Goal: Task Accomplishment & Management: Use online tool/utility

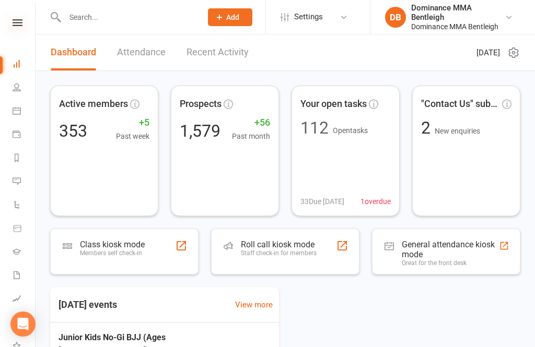
click at [15, 25] on icon at bounding box center [18, 22] width 10 height 7
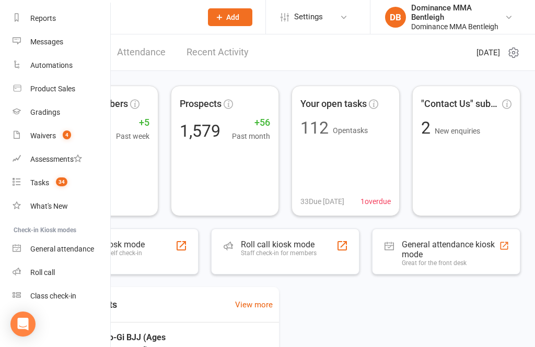
scroll to position [132, 0]
click at [69, 298] on div "Class check-in" at bounding box center [53, 296] width 46 height 8
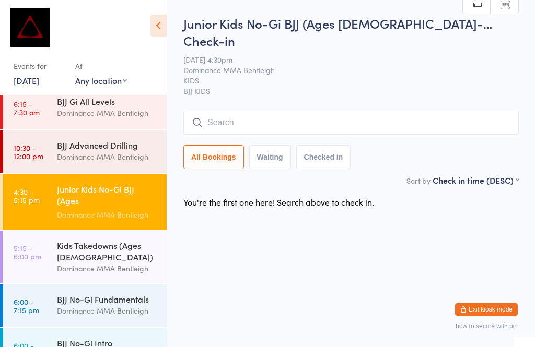
scroll to position [54, 0]
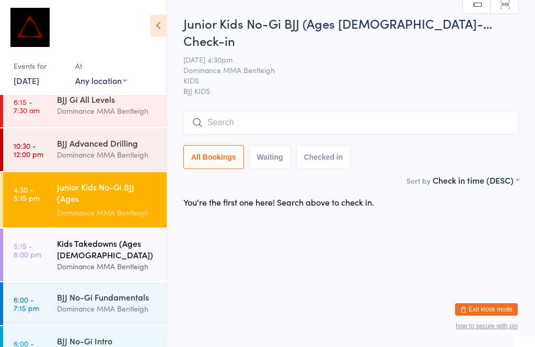
click at [114, 265] on div "Dominance MMA Bentleigh" at bounding box center [107, 267] width 101 height 12
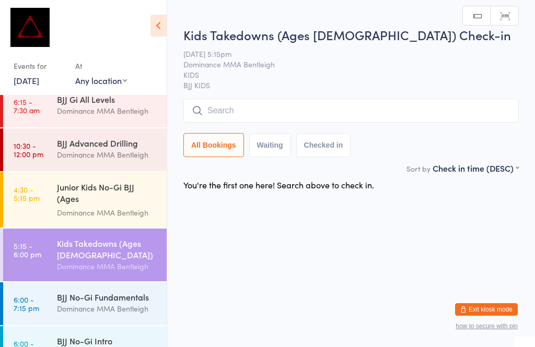
click at [312, 100] on input "search" at bounding box center [350, 111] width 335 height 24
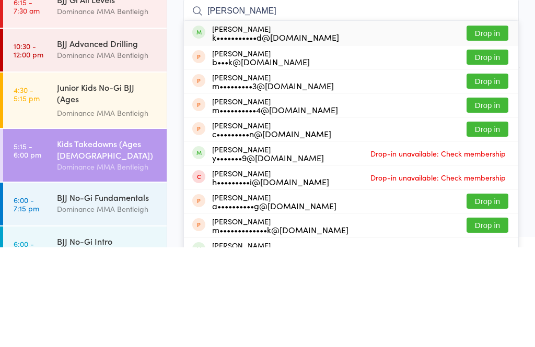
type input "Holly"
click at [490, 125] on button "Drop in" at bounding box center [488, 132] width 42 height 15
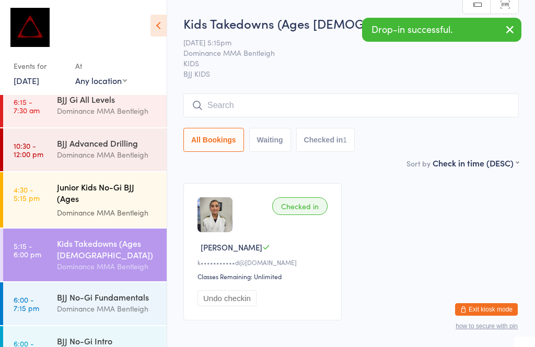
click at [109, 191] on div "Junior Kids No-Gi BJJ (Ages [DEMOGRAPHIC_DATA])" at bounding box center [107, 194] width 101 height 26
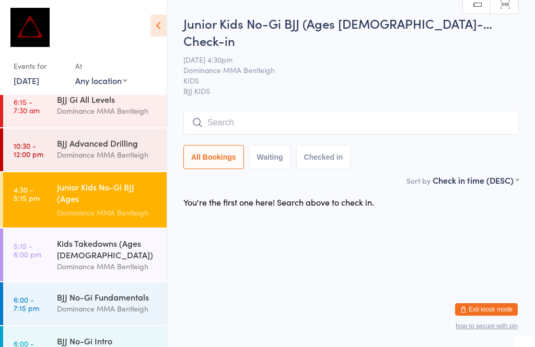
click at [304, 111] on input "search" at bounding box center [350, 123] width 335 height 24
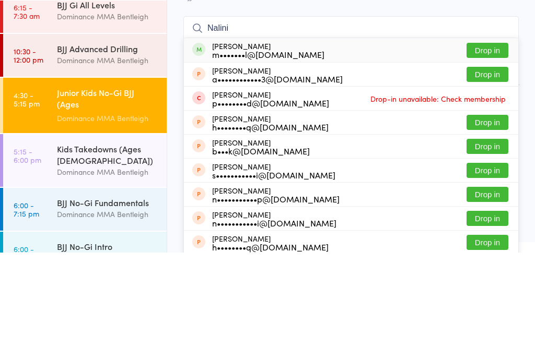
type input "Nalini"
click at [490, 137] on button "Drop in" at bounding box center [488, 144] width 42 height 15
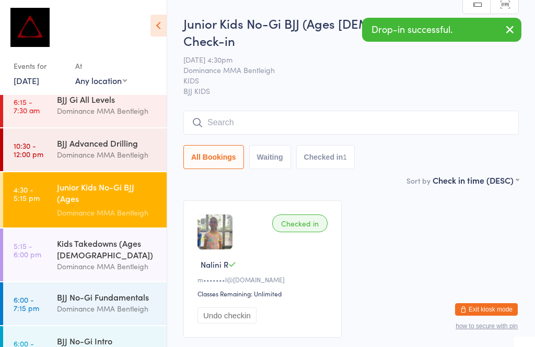
click at [286, 111] on input "search" at bounding box center [350, 123] width 335 height 24
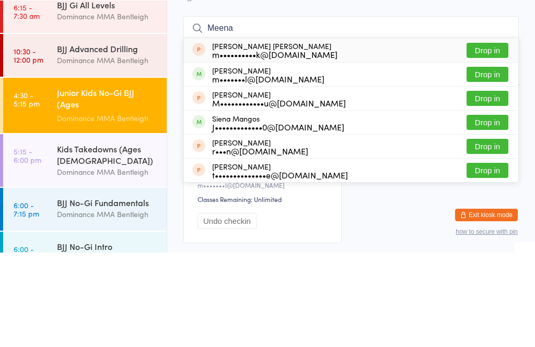
type input "Meena"
click at [491, 161] on button "Drop in" at bounding box center [488, 168] width 42 height 15
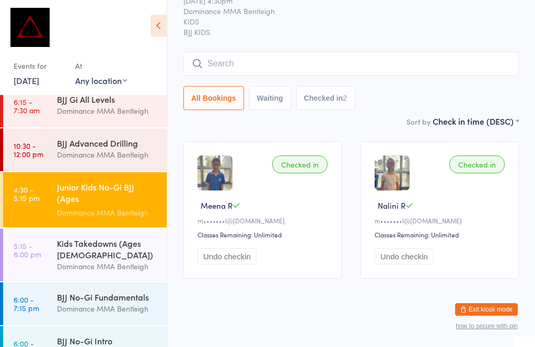
click at [291, 53] on input "search" at bounding box center [350, 64] width 335 height 24
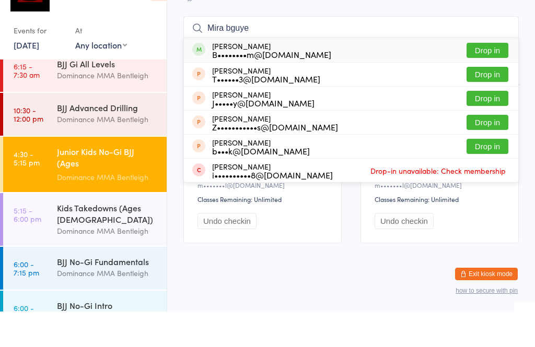
type input "Mira bguye"
click at [493, 78] on button "Drop in" at bounding box center [488, 85] width 42 height 15
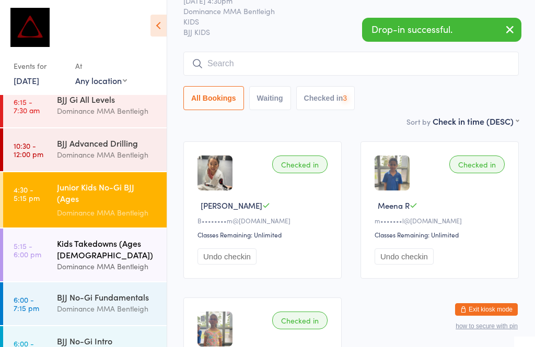
click at [105, 254] on div "Kids Takedowns (Ages [DEMOGRAPHIC_DATA])" at bounding box center [107, 249] width 101 height 23
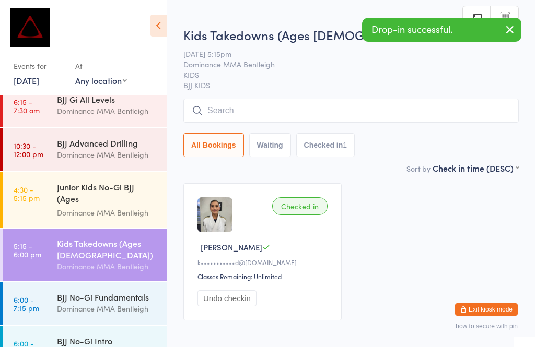
click at [274, 114] on input "search" at bounding box center [350, 111] width 335 height 24
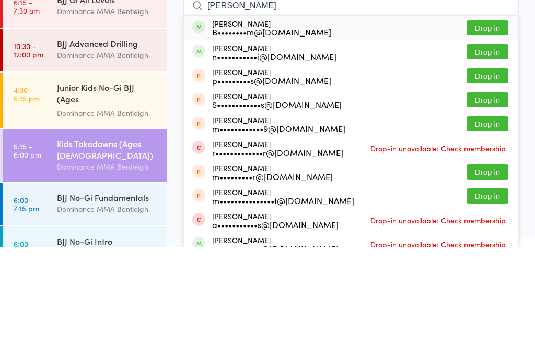
type input "Marcus ngu"
click at [491, 120] on button "Drop in" at bounding box center [488, 127] width 42 height 15
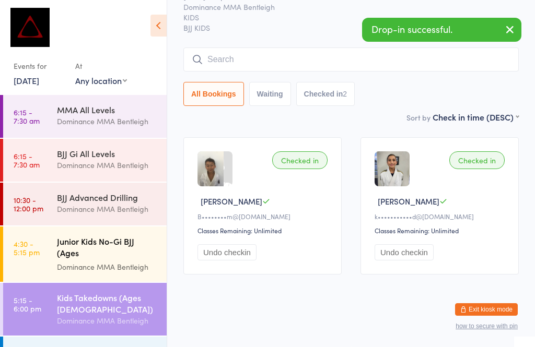
click at [84, 262] on div "Dominance MMA Bentleigh" at bounding box center [107, 267] width 101 height 12
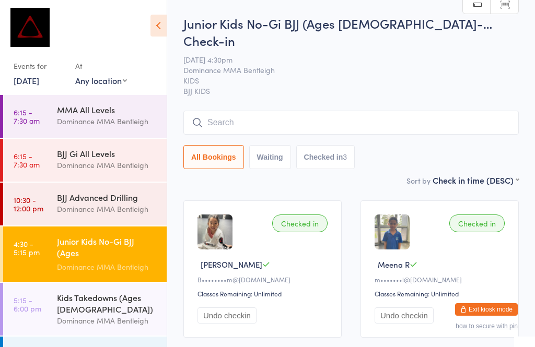
click at [345, 111] on input "search" at bounding box center [350, 123] width 335 height 24
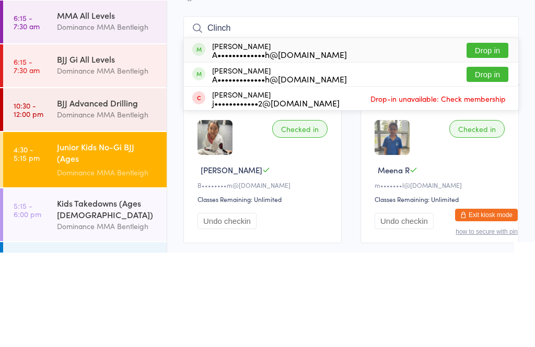
type input "Clinch"
click at [490, 137] on button "Drop in" at bounding box center [488, 144] width 42 height 15
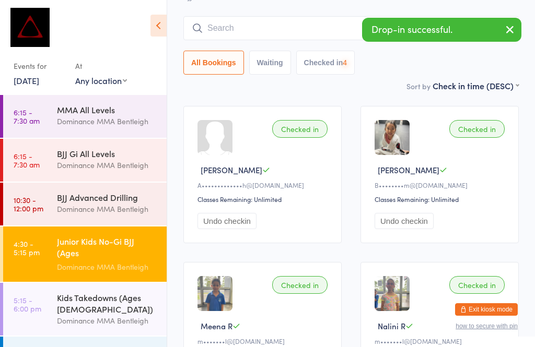
click at [288, 16] on input "search" at bounding box center [350, 28] width 335 height 24
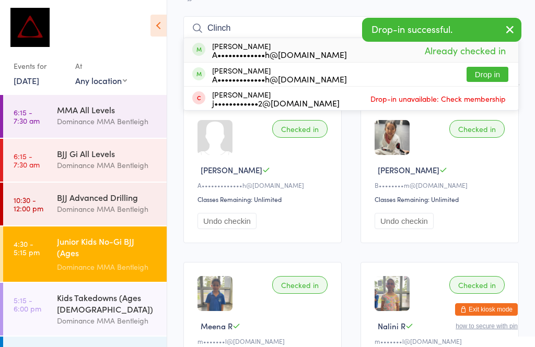
type input "Clinch"
click at [488, 67] on button "Drop in" at bounding box center [488, 74] width 42 height 15
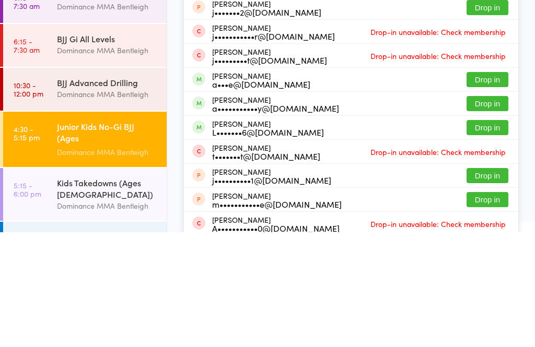
type input "justin"
click at [244, 183] on div "Justin Donaldson a•••e@mas.net.au Drop in" at bounding box center [351, 195] width 334 height 24
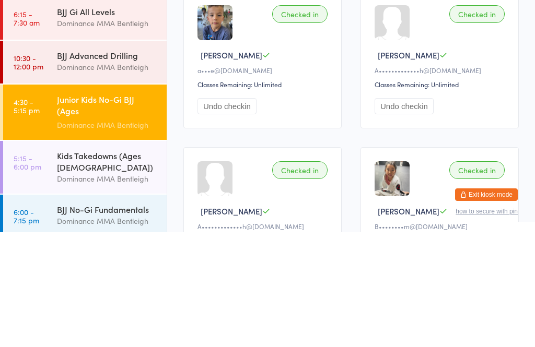
scroll to position [33, 0]
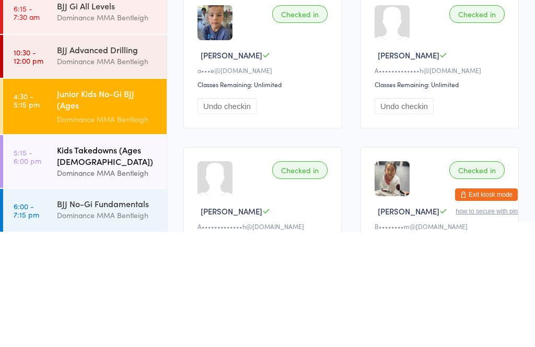
click at [52, 250] on link "5:15 - 6:00 pm Kids Takedowns (Ages 9-15) Dominance MMA Bentleigh" at bounding box center [85, 276] width 164 height 53
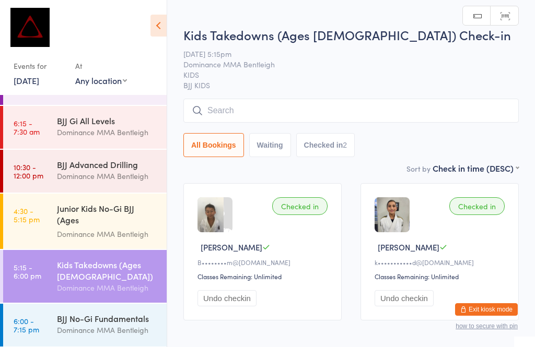
click at [226, 118] on input "search" at bounding box center [350, 111] width 335 height 24
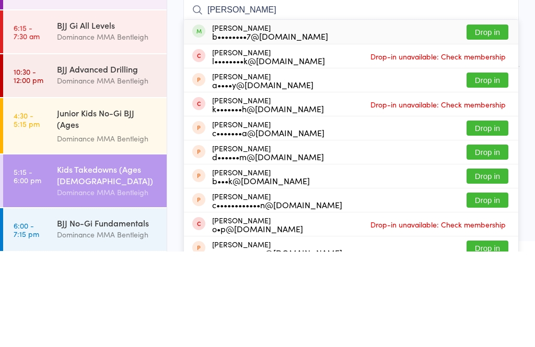
type input "Clara"
click at [497, 120] on button "Drop in" at bounding box center [488, 127] width 42 height 15
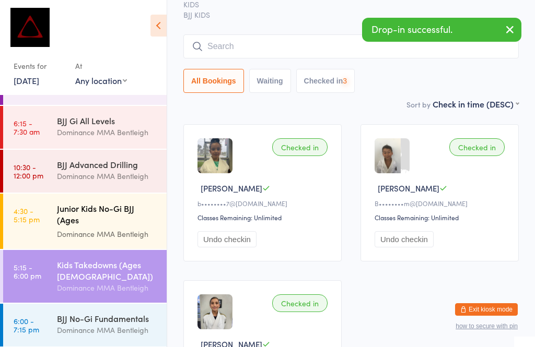
click at [33, 222] on time "4:30 - 5:15 pm" at bounding box center [27, 215] width 26 height 17
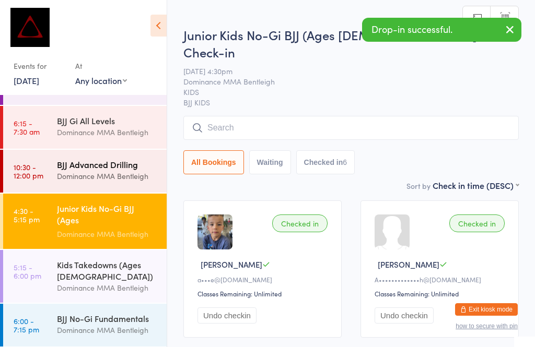
click at [27, 183] on link "10:30 - 12:00 pm BJJ Advanced Drilling Dominance MMA Bentleigh" at bounding box center [85, 171] width 164 height 43
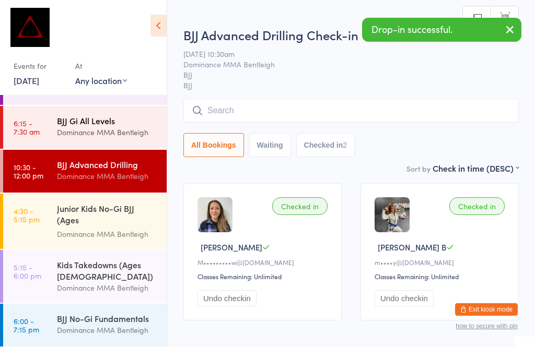
click at [63, 131] on div "Dominance MMA Bentleigh" at bounding box center [107, 132] width 101 height 12
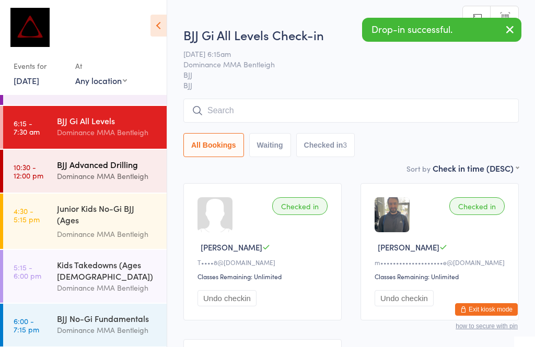
click at [68, 182] on div "Dominance MMA Bentleigh" at bounding box center [107, 176] width 101 height 12
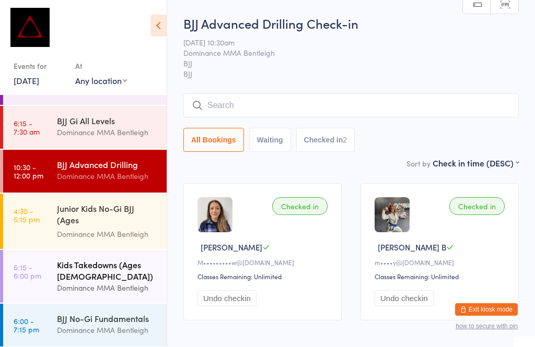
click at [90, 266] on div "Kids Takedowns (Ages [DEMOGRAPHIC_DATA])" at bounding box center [107, 270] width 101 height 23
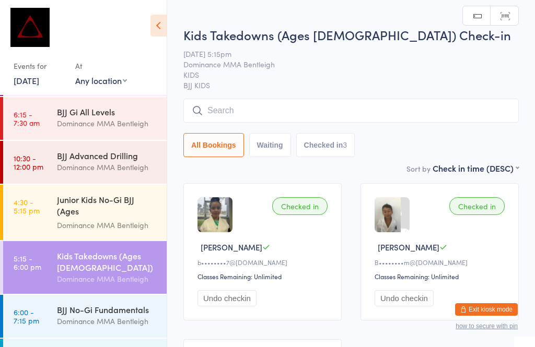
scroll to position [42, 0]
click at [117, 217] on div "Junior Kids No-Gi BJJ (Ages [DEMOGRAPHIC_DATA])" at bounding box center [107, 206] width 101 height 26
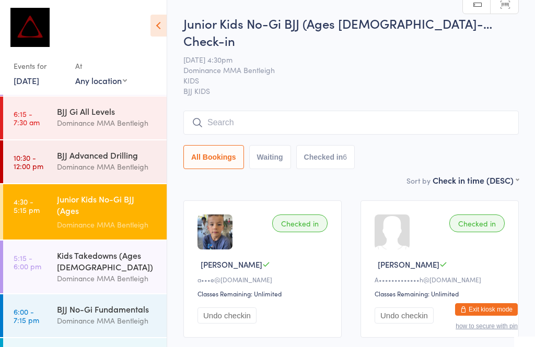
click at [231, 111] on input "search" at bounding box center [350, 123] width 335 height 24
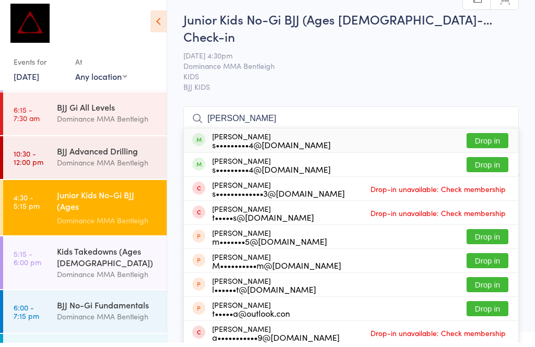
type input "Mara tam"
click at [491, 137] on button "Drop in" at bounding box center [488, 144] width 42 height 15
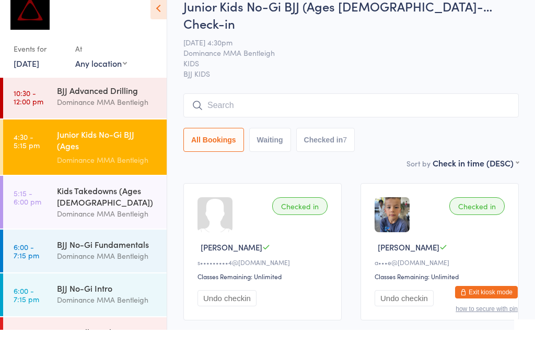
scroll to position [89, 0]
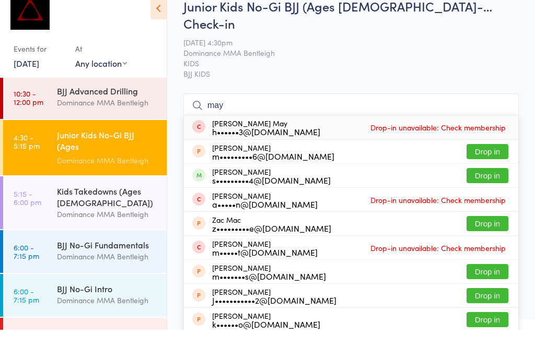
type input "may"
click at [486, 186] on button "Drop in" at bounding box center [488, 193] width 42 height 15
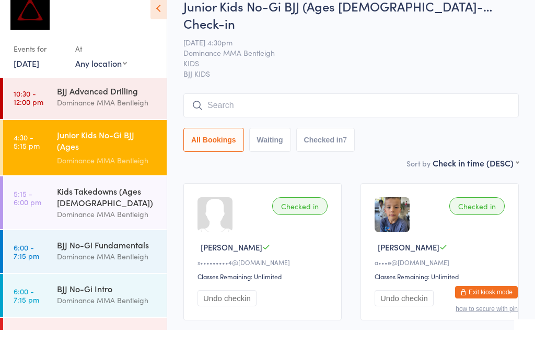
scroll to position [17, 0]
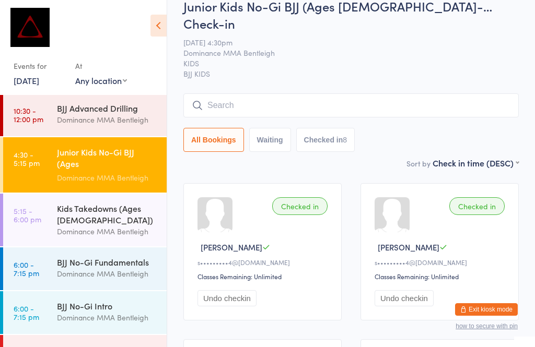
click at [282, 94] on input "search" at bounding box center [350, 106] width 335 height 24
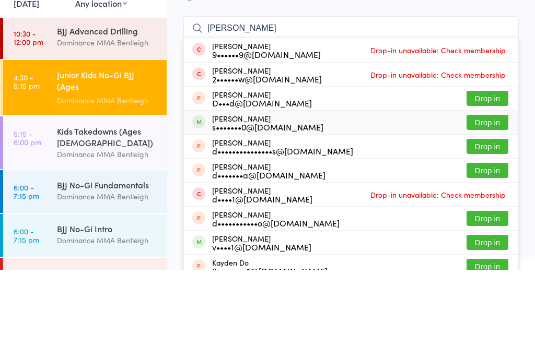
type input "Denz"
click at [274, 200] on div "s•••••••0@hotmail.com" at bounding box center [267, 204] width 111 height 8
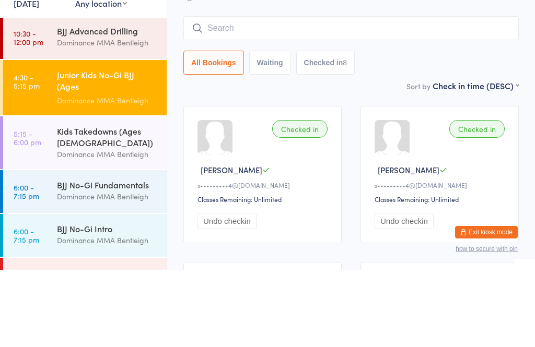
scroll to position [95, 0]
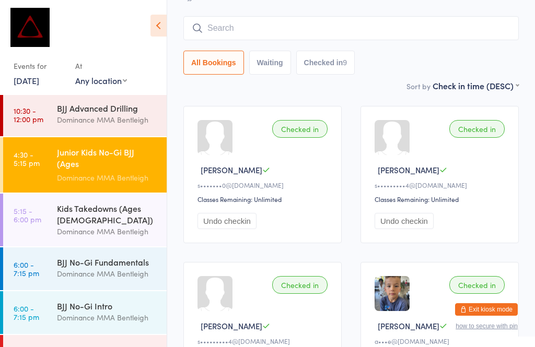
click at [363, 16] on input "search" at bounding box center [350, 28] width 335 height 24
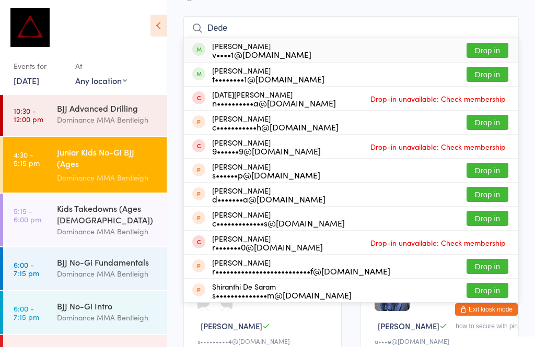
type input "Dede"
click at [497, 43] on button "Drop in" at bounding box center [488, 50] width 42 height 15
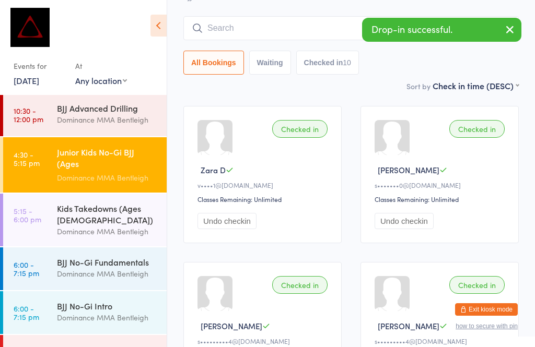
click at [259, 51] on button "Waiting" at bounding box center [270, 63] width 42 height 24
select select "0"
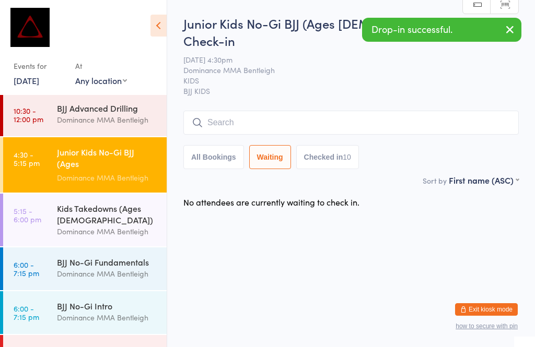
scroll to position [0, 0]
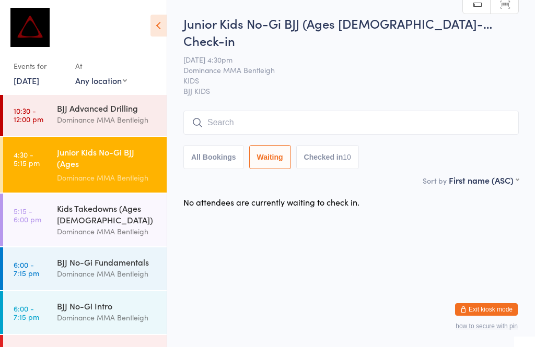
click at [102, 225] on div "Kids Takedowns (Ages [DEMOGRAPHIC_DATA])" at bounding box center [107, 214] width 101 height 23
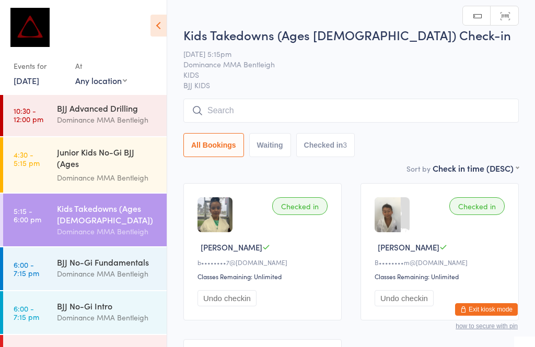
click at [284, 109] on input "search" at bounding box center [350, 111] width 335 height 24
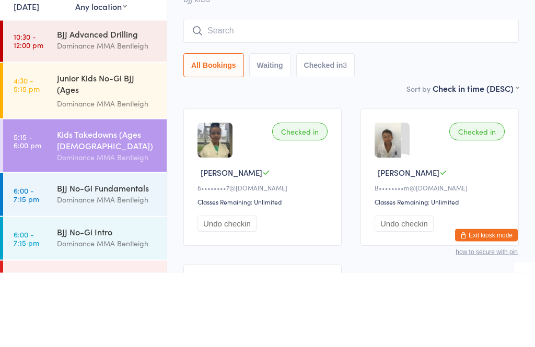
click at [110, 146] on div "Junior Kids No-Gi BJJ (Ages [DEMOGRAPHIC_DATA])" at bounding box center [107, 159] width 101 height 26
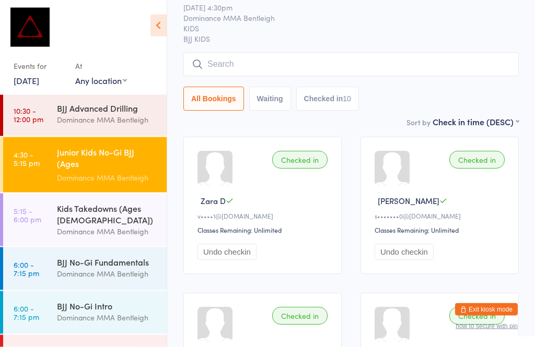
scroll to position [64, 0]
click at [248, 244] on button "Undo checkin" at bounding box center [227, 252] width 59 height 16
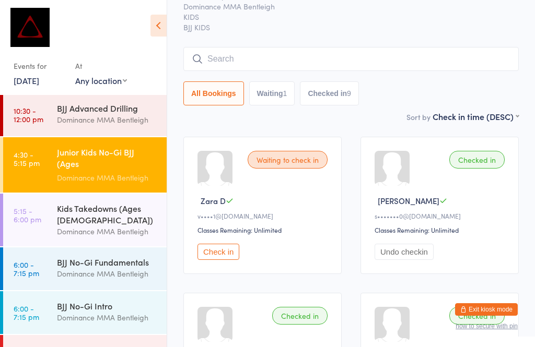
click at [112, 216] on div "Kids Takedowns (Ages [DEMOGRAPHIC_DATA])" at bounding box center [107, 214] width 101 height 23
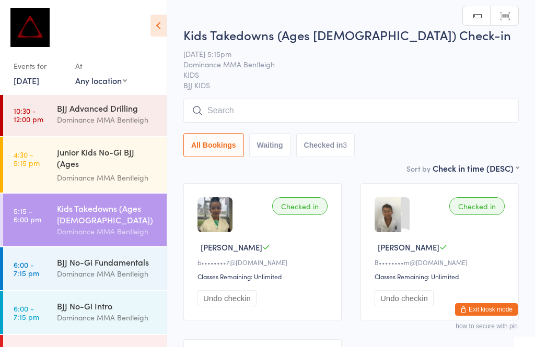
click at [268, 102] on input "search" at bounding box center [350, 111] width 335 height 24
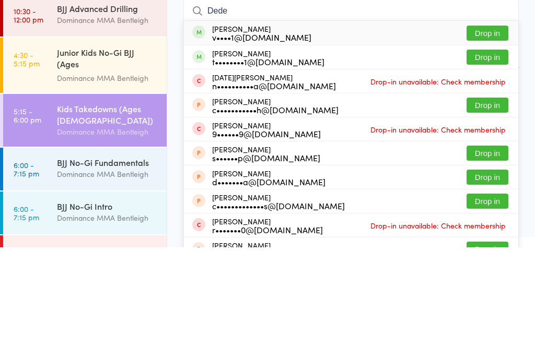
type input "Dede"
click at [486, 125] on button "Drop in" at bounding box center [488, 132] width 42 height 15
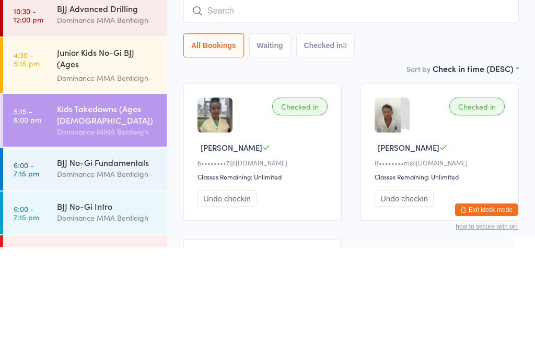
scroll to position [100, 0]
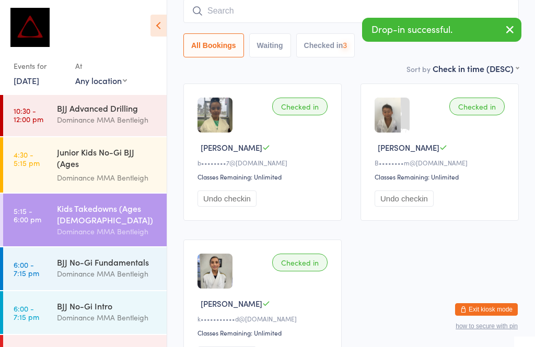
click at [269, 19] on input "search" at bounding box center [350, 11] width 335 height 24
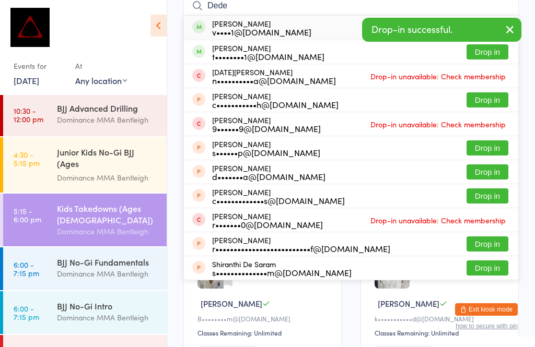
click at [509, 26] on icon "button" at bounding box center [510, 29] width 13 height 13
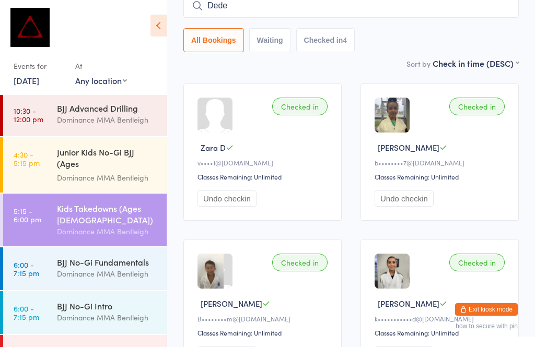
click at [286, 17] on input "Dede" at bounding box center [350, 6] width 335 height 24
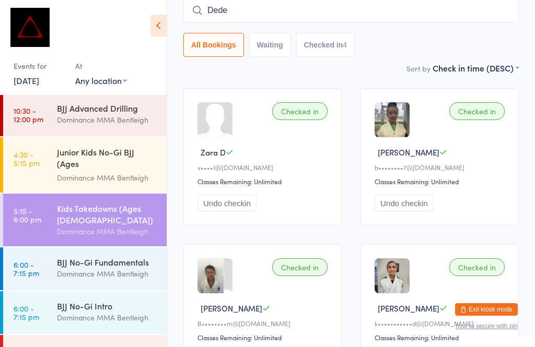
scroll to position [95, 0]
type input "Dede"
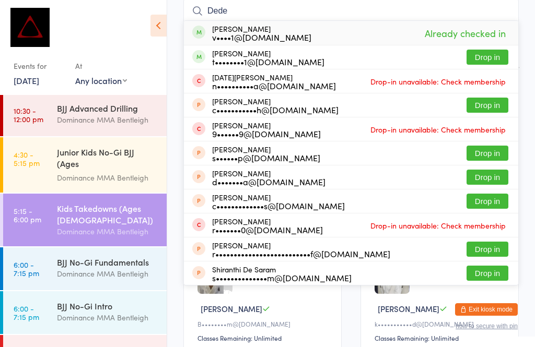
click at [487, 59] on button "Drop in" at bounding box center [488, 57] width 42 height 15
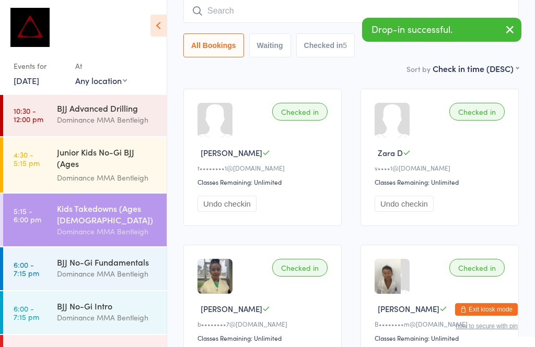
click at [293, 20] on input "search" at bounding box center [350, 11] width 335 height 24
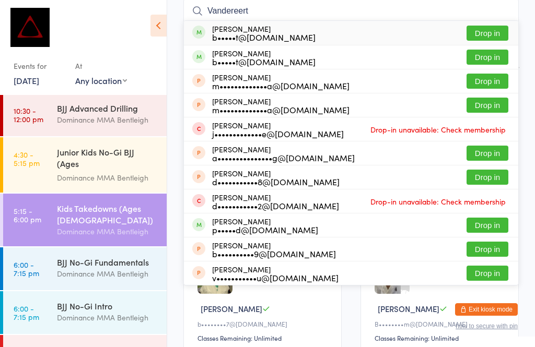
type input "Vandereert"
click at [482, 26] on button "Drop in" at bounding box center [488, 33] width 42 height 15
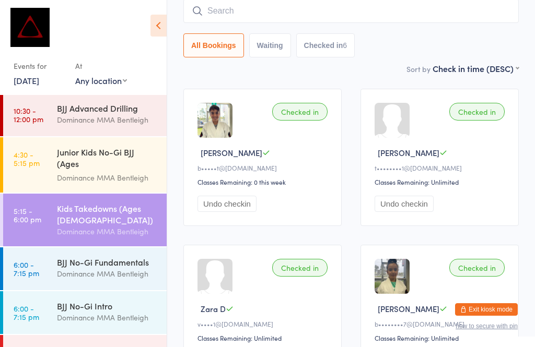
click at [283, 20] on input "search" at bounding box center [350, 11] width 335 height 24
type input "Xander"
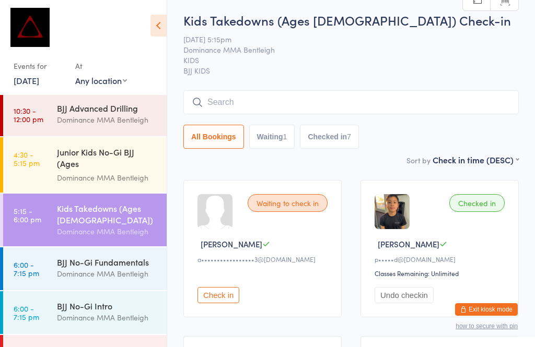
scroll to position [0, 0]
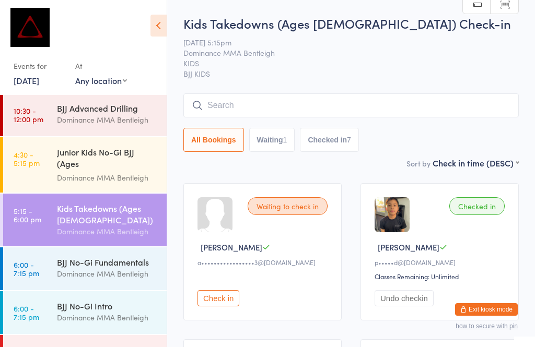
click at [481, 96] on input "search" at bounding box center [350, 106] width 335 height 24
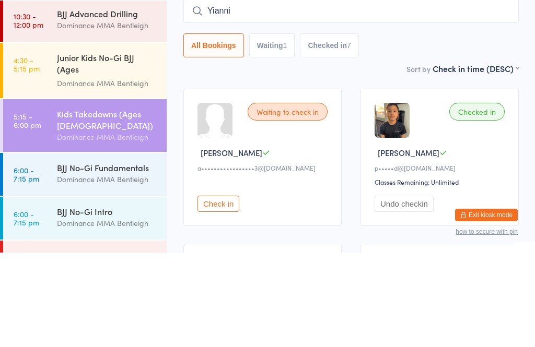
type input "Yianni"
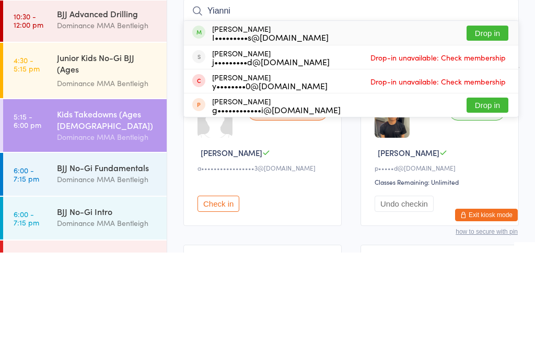
click at [499, 120] on button "Drop in" at bounding box center [488, 127] width 42 height 15
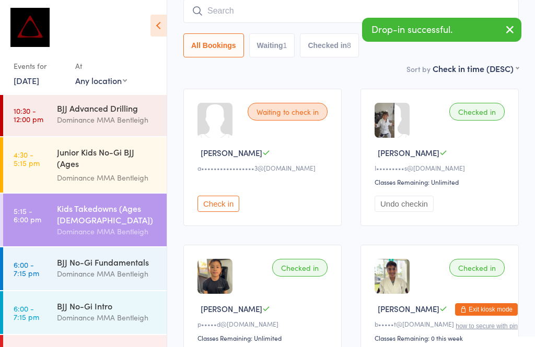
click at [329, 20] on input "search" at bounding box center [350, 11] width 335 height 24
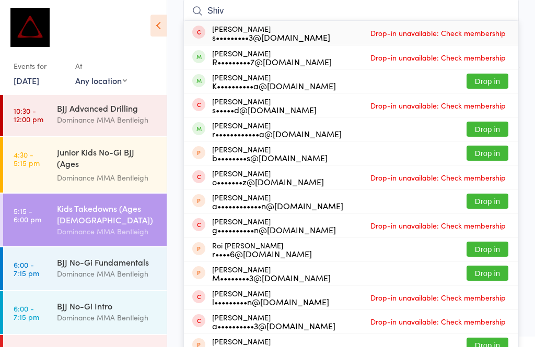
scroll to position [94, 0]
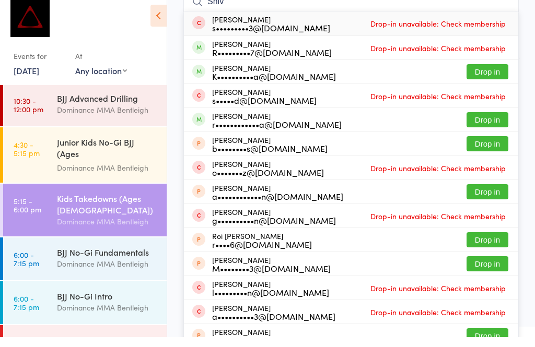
type input "Shiv"
click at [289, 122] on div "Shivansh Khamparia r••••••••••••a@gmail.com" at bounding box center [277, 130] width 130 height 17
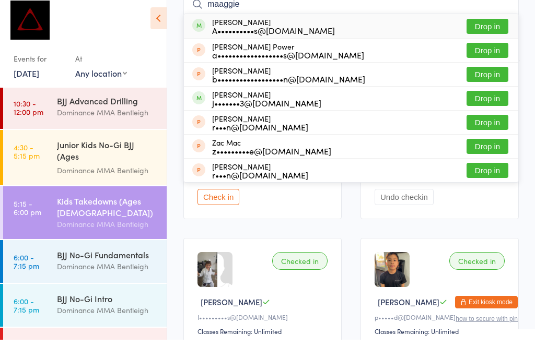
type input "maaggie"
click at [493, 27] on button "Drop in" at bounding box center [488, 33] width 42 height 15
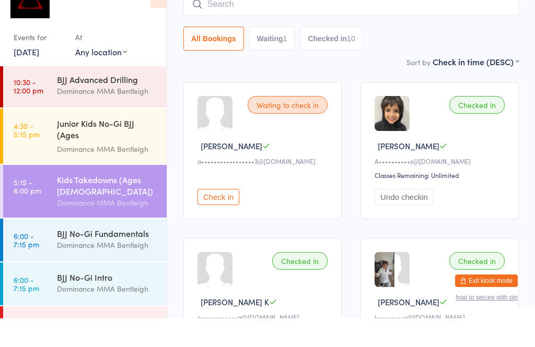
scroll to position [68, 0]
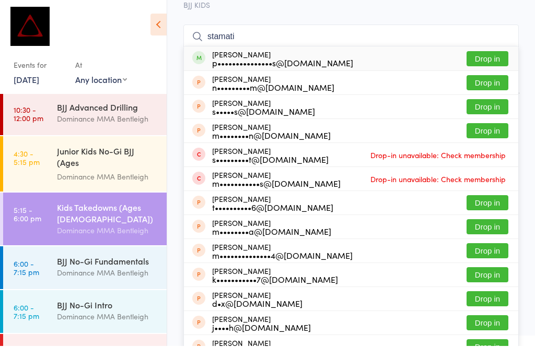
type input "stamati"
click at [209, 56] on div "Stamati Tsatsaronis p•••••••••••••••s@gmail.com" at bounding box center [272, 59] width 161 height 17
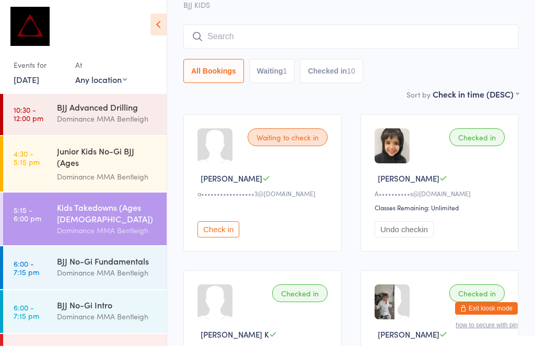
scroll to position [69, 0]
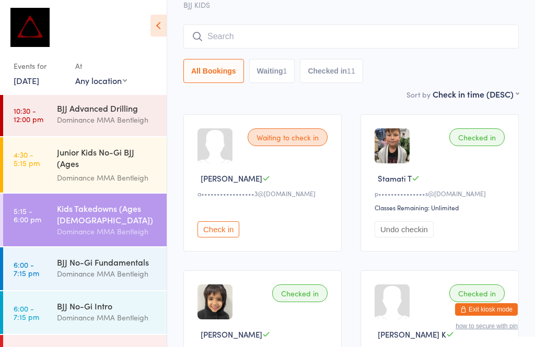
click at [108, 262] on div "BJJ No-Gi Fundamentals" at bounding box center [107, 262] width 101 height 11
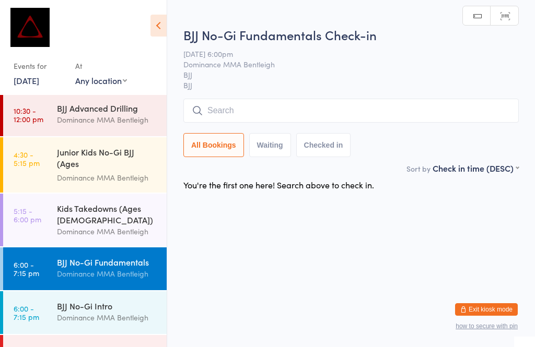
click at [309, 105] on input "search" at bounding box center [350, 111] width 335 height 24
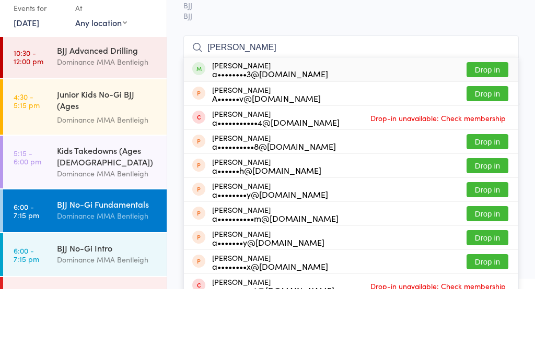
type input "Ashleigh szabad"
click at [496, 120] on button "Drop in" at bounding box center [488, 127] width 42 height 15
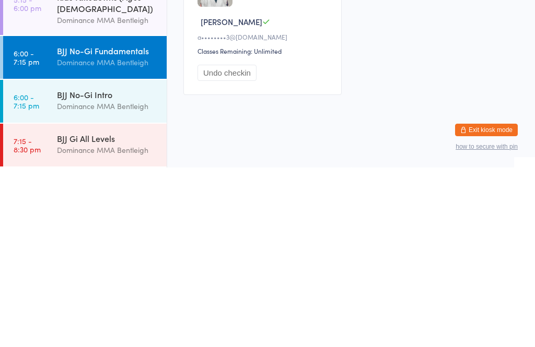
scroll to position [123, 0]
click at [118, 260] on div "BJJ No-Gi Intro Dominance MMA Bentleigh" at bounding box center [112, 280] width 110 height 41
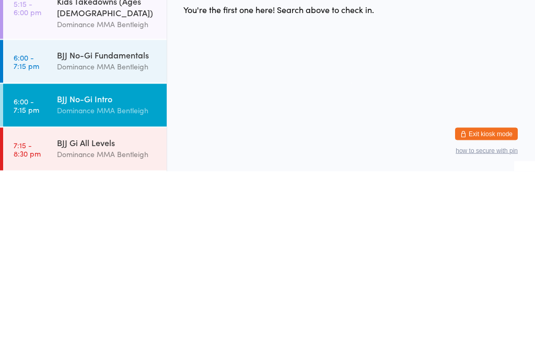
click at [114, 312] on div "BJJ Gi All Levels" at bounding box center [107, 317] width 101 height 11
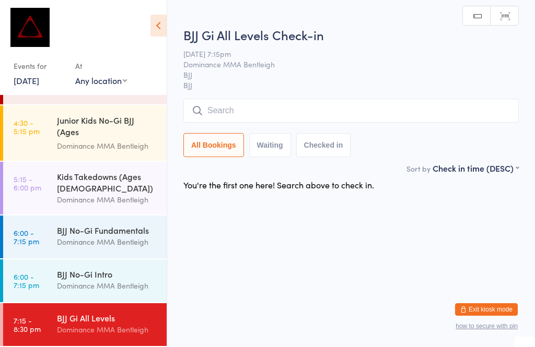
click at [121, 229] on div "BJJ No-Gi Fundamentals" at bounding box center [107, 230] width 101 height 11
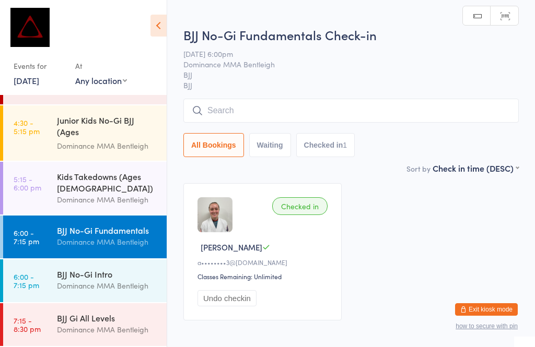
click at [354, 101] on input "search" at bounding box center [350, 111] width 335 height 24
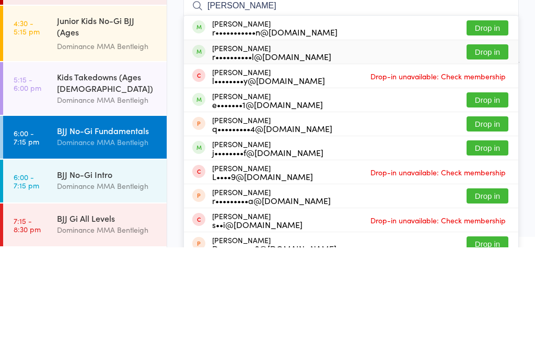
type input "Ronan"
click at [290, 152] on div "r••••••••••l@yahoo.co.uk" at bounding box center [271, 156] width 119 height 8
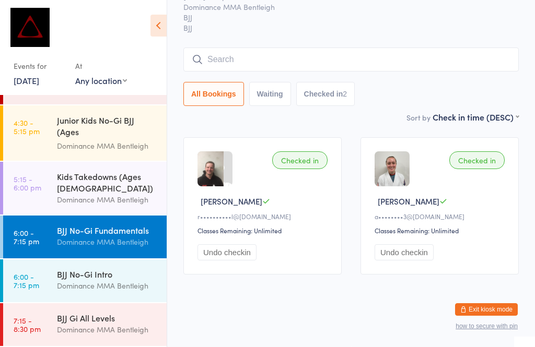
click at [215, 52] on input "search" at bounding box center [350, 60] width 335 height 24
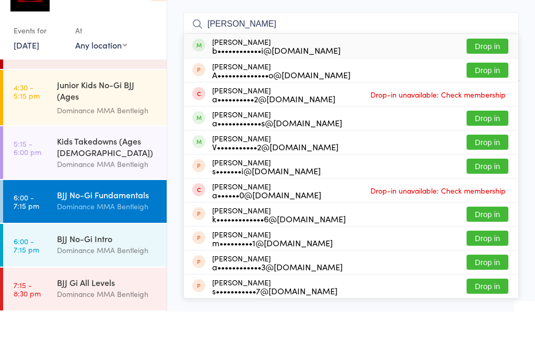
type input "Amirali"
click at [486, 74] on button "Drop in" at bounding box center [488, 81] width 42 height 15
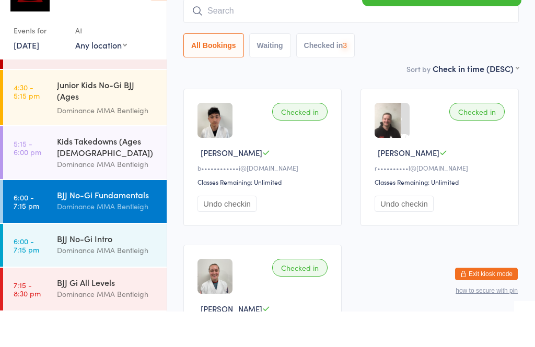
scroll to position [95, 0]
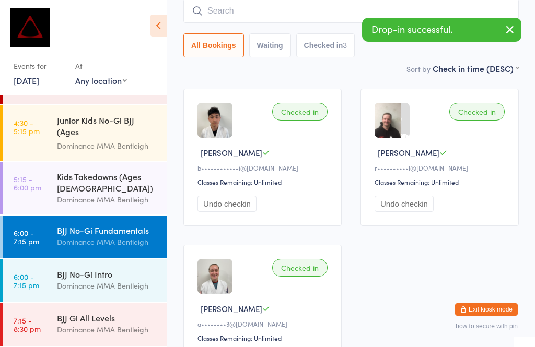
click at [503, 18] on button "button" at bounding box center [510, 30] width 23 height 24
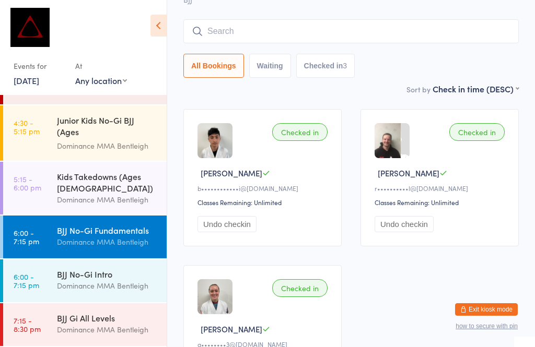
scroll to position [72, 0]
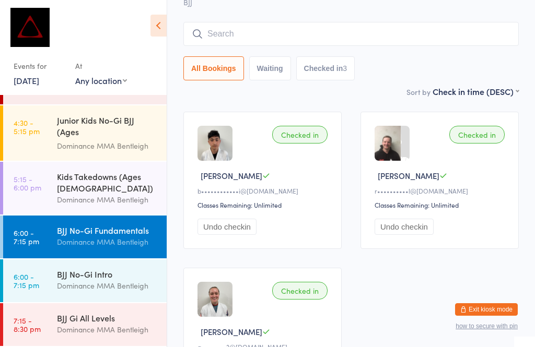
click at [418, 43] on input "search" at bounding box center [350, 34] width 335 height 24
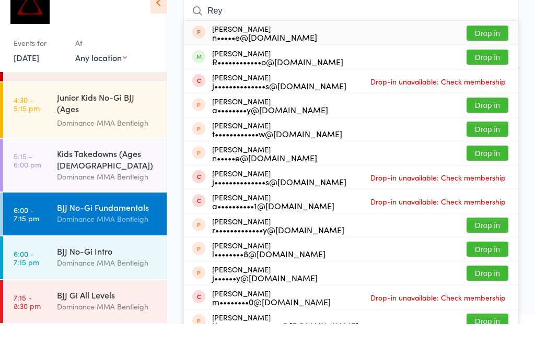
type input "Rey"
click at [487, 73] on button "Drop in" at bounding box center [488, 80] width 42 height 15
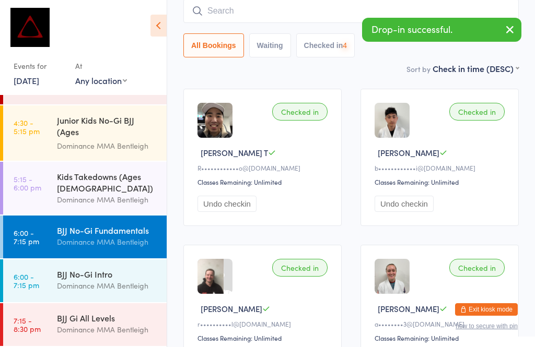
click at [108, 323] on div "BJJ Gi All Levels" at bounding box center [107, 317] width 101 height 11
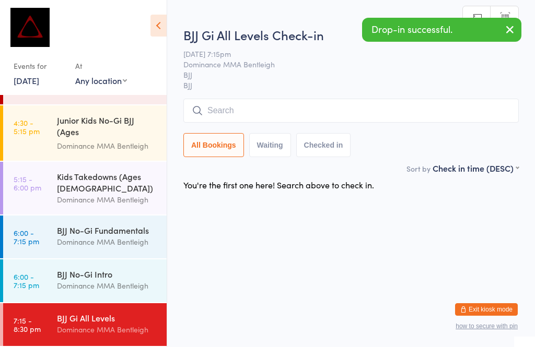
click at [294, 113] on input "search" at bounding box center [350, 111] width 335 height 24
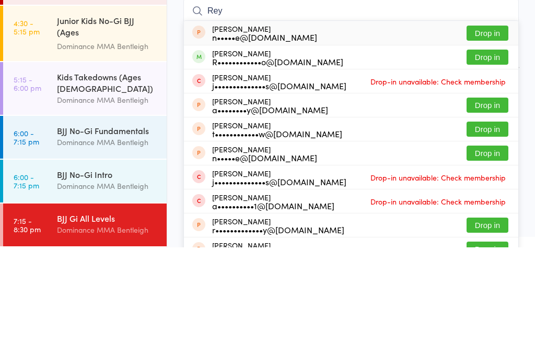
type input "Rey"
click at [493, 149] on button "Drop in" at bounding box center [488, 156] width 42 height 15
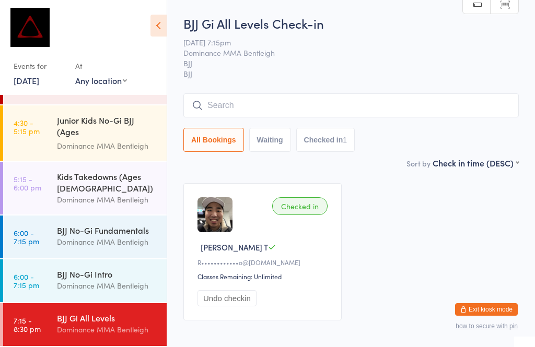
click at [314, 112] on input "search" at bounding box center [350, 106] width 335 height 24
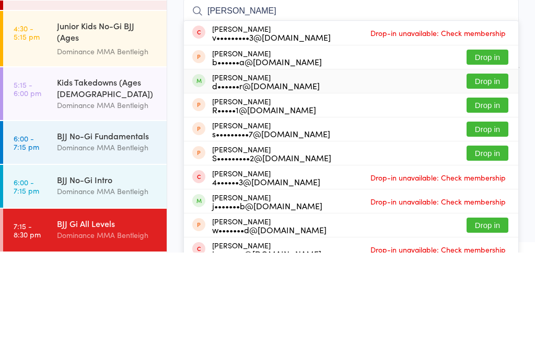
type input "Jonny"
click at [500, 168] on button "Drop in" at bounding box center [488, 175] width 42 height 15
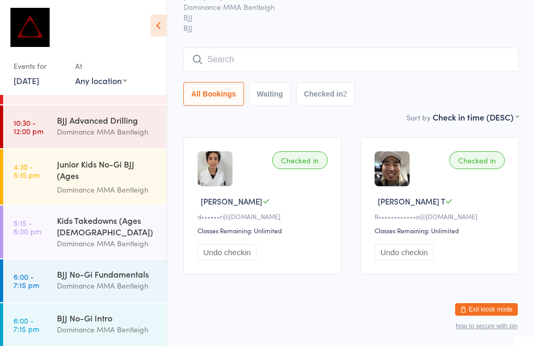
scroll to position [75, 0]
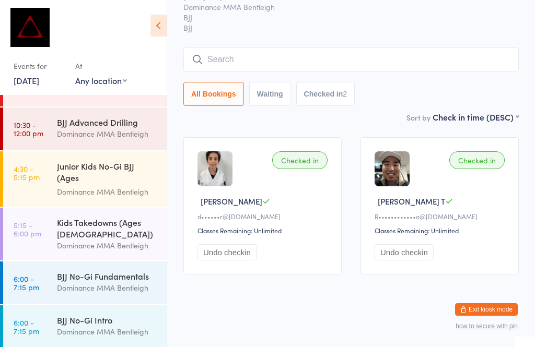
click at [110, 318] on div "BJJ No-Gi Intro" at bounding box center [107, 320] width 101 height 11
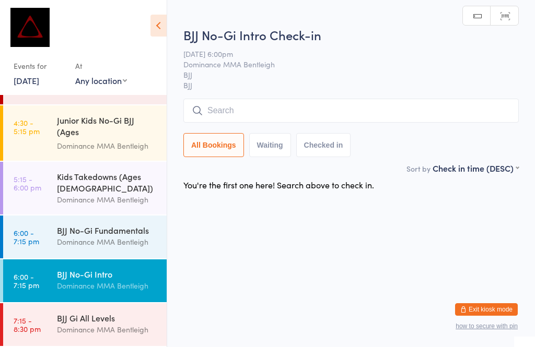
scroll to position [123, 0]
click at [277, 103] on input "search" at bounding box center [350, 111] width 335 height 24
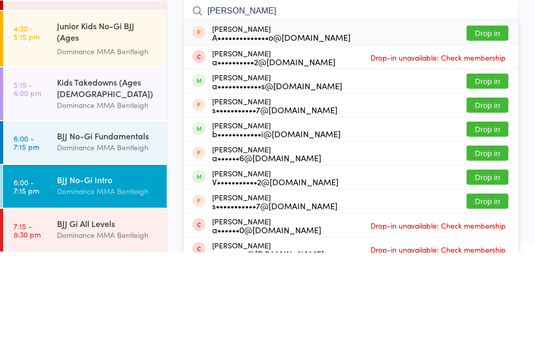
type input "Amir"
click at [483, 168] on button "Drop in" at bounding box center [488, 175] width 42 height 15
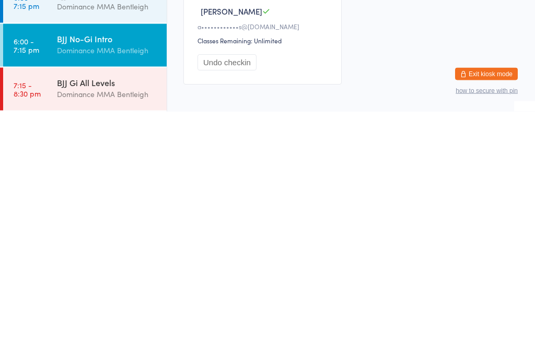
scroll to position [89, 0]
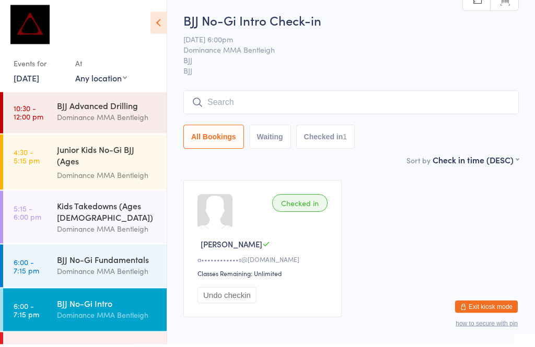
click at [337, 94] on input "search" at bounding box center [350, 106] width 335 height 24
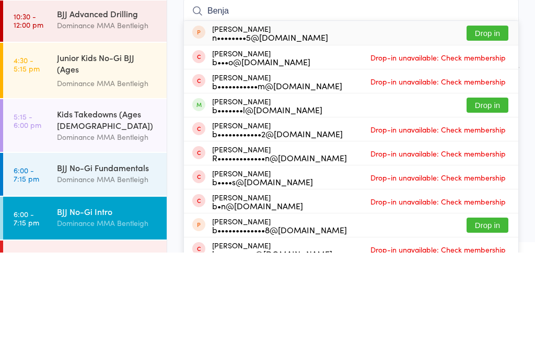
type input "Benja"
click at [490, 192] on button "Drop in" at bounding box center [488, 199] width 42 height 15
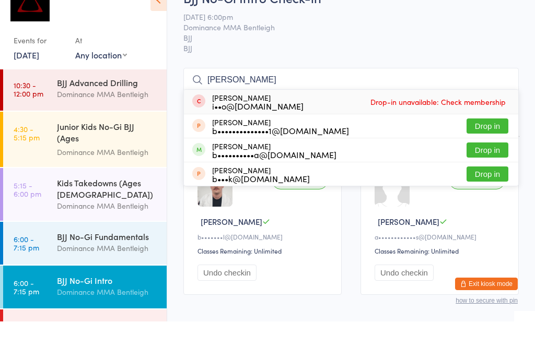
type input "bruno"
click at [487, 168] on button "Drop in" at bounding box center [488, 175] width 42 height 15
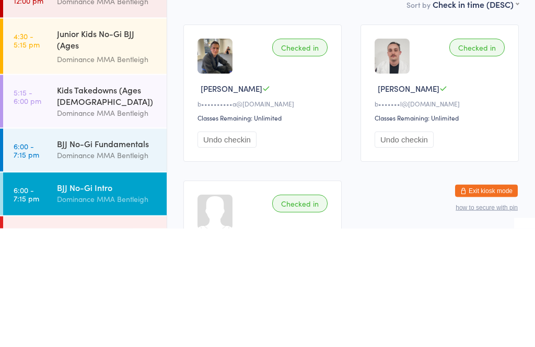
scroll to position [57, 0]
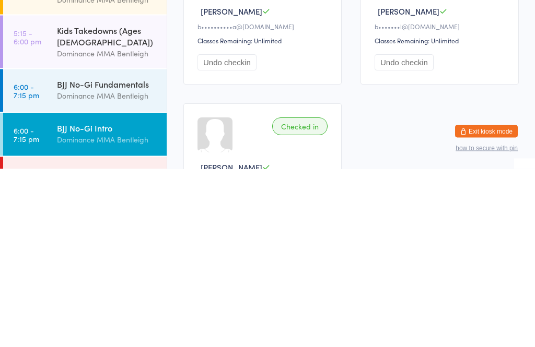
click at [53, 248] on link "6:00 - 7:15 pm BJJ No-Gi Fundamentals Dominance MMA Bentleigh" at bounding box center [85, 269] width 164 height 43
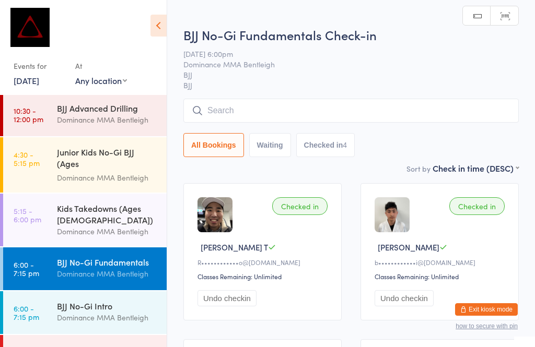
click at [429, 120] on input "search" at bounding box center [350, 111] width 335 height 24
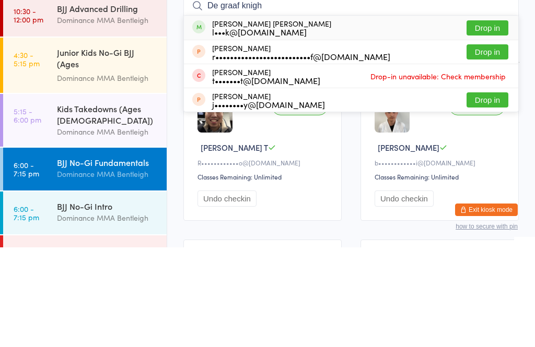
type input "De graaf knigh"
click at [490, 120] on button "Drop in" at bounding box center [488, 127] width 42 height 15
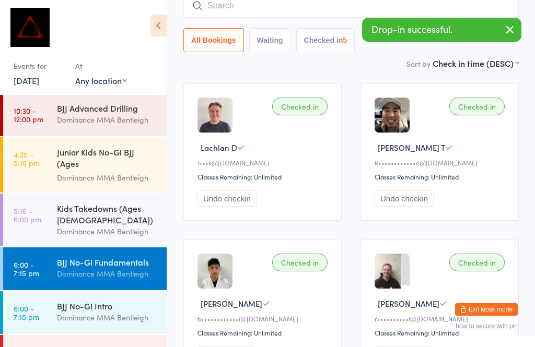
click at [54, 326] on link "6:00 - 7:15 pm BJJ No-Gi Intro Dominance MMA Bentleigh" at bounding box center [85, 313] width 164 height 43
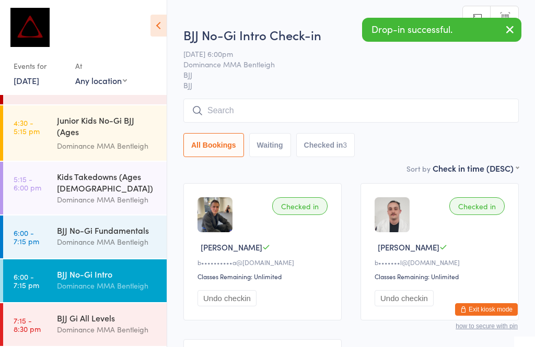
scroll to position [123, 0]
click at [44, 319] on link "7:15 - 8:30 pm BJJ Gi All Levels Dominance MMA Bentleigh" at bounding box center [85, 325] width 164 height 43
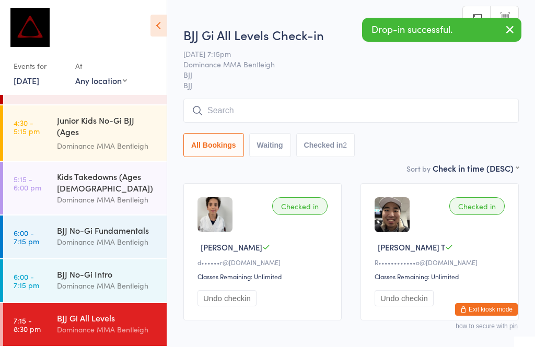
click at [22, 279] on time "6:00 - 7:15 pm" at bounding box center [27, 281] width 26 height 17
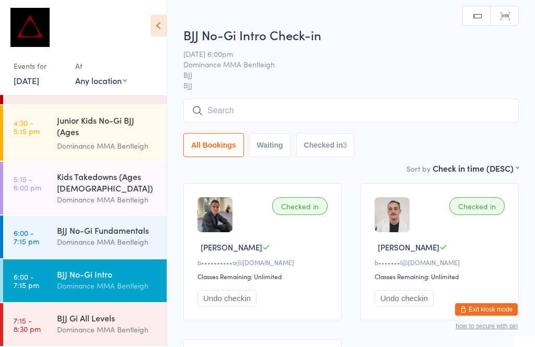
click at [26, 325] on time "7:15 - 8:30 pm" at bounding box center [27, 325] width 27 height 17
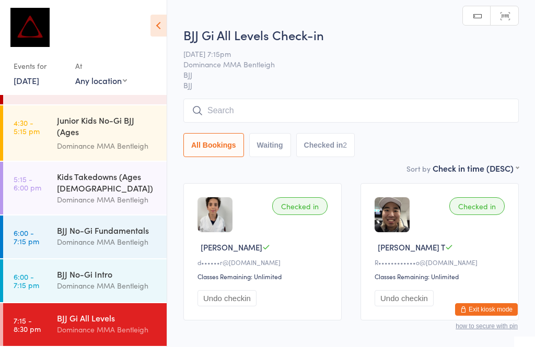
click at [471, 101] on input "search" at bounding box center [350, 111] width 335 height 24
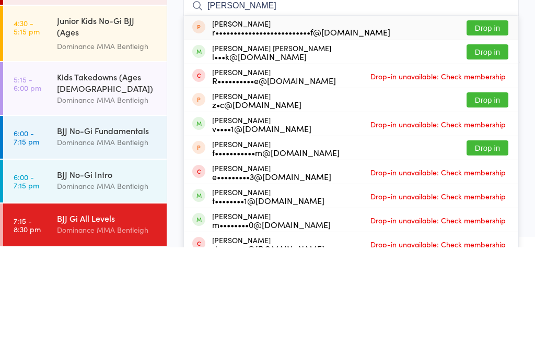
type input "De graaf"
click at [493, 144] on button "Drop in" at bounding box center [488, 151] width 42 height 15
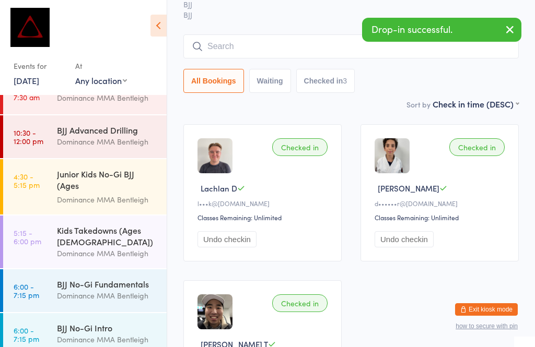
scroll to position [67, 0]
click at [32, 291] on time "6:00 - 7:15 pm" at bounding box center [27, 291] width 26 height 17
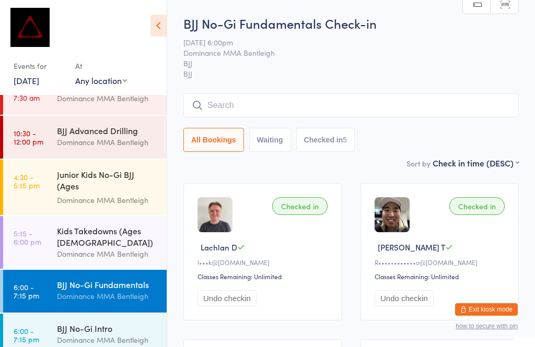
click at [293, 107] on input "search" at bounding box center [350, 106] width 335 height 24
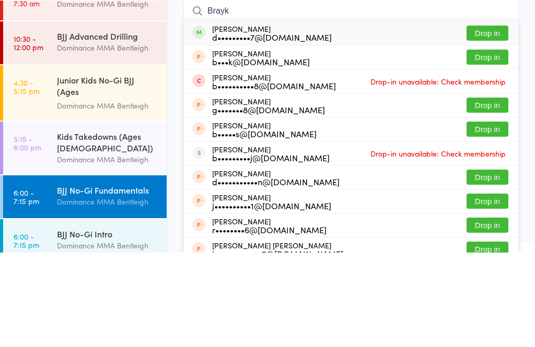
type input "Brayk"
click at [474, 120] on button "Drop in" at bounding box center [488, 127] width 42 height 15
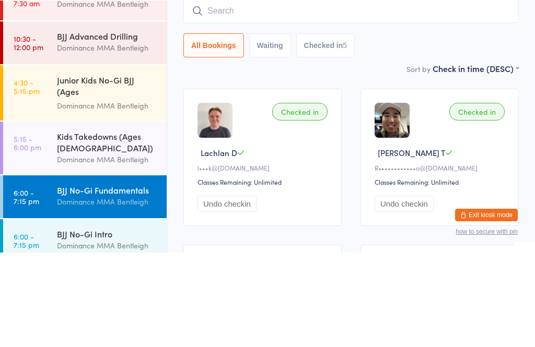
scroll to position [95, 0]
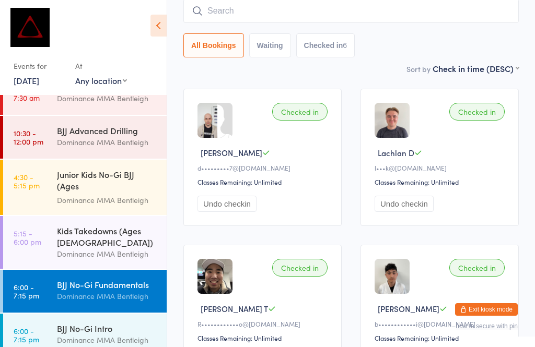
click at [305, 16] on input "search" at bounding box center [350, 11] width 335 height 24
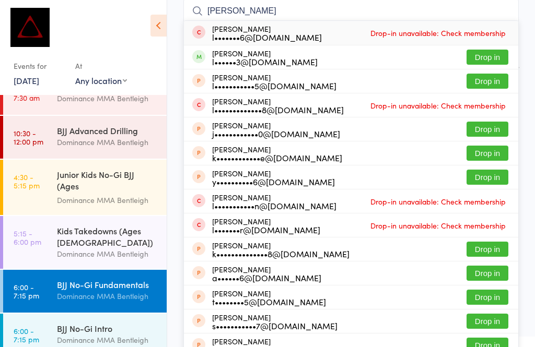
type input "Lewis"
click at [486, 60] on button "Drop in" at bounding box center [488, 57] width 42 height 15
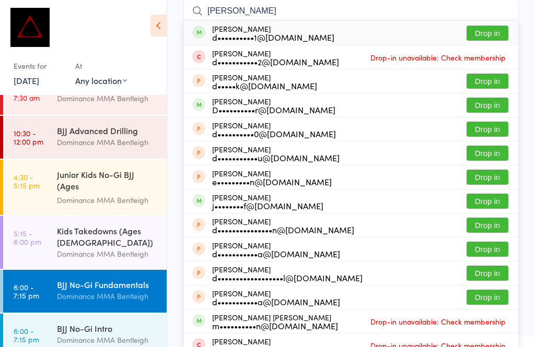
type input "dylan marambio"
click at [479, 39] on button "Drop in" at bounding box center [488, 33] width 42 height 15
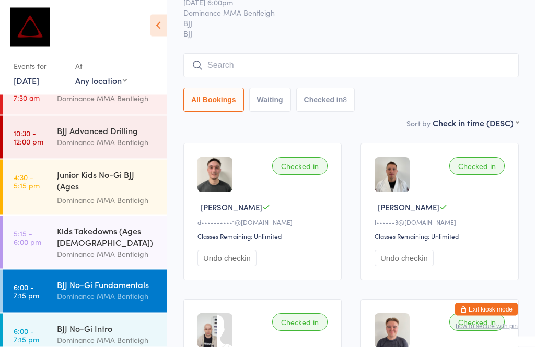
scroll to position [32, 0]
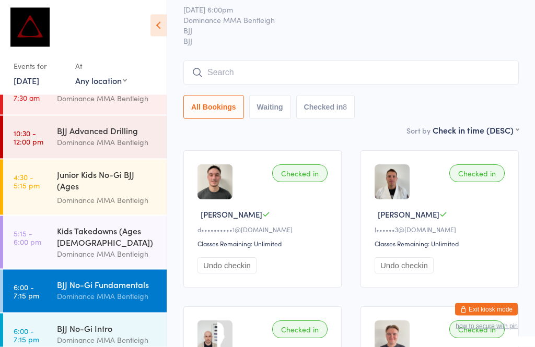
click at [214, 63] on input "search" at bounding box center [350, 73] width 335 height 24
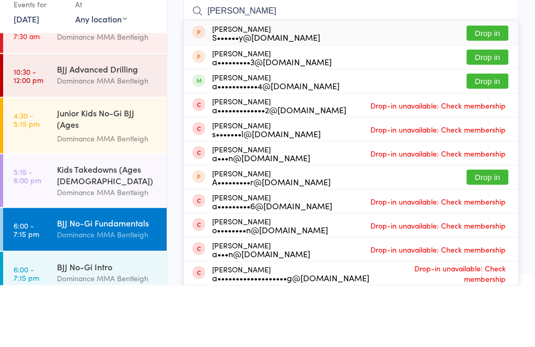
type input "Aaron c"
click at [486, 136] on button "Drop in" at bounding box center [488, 143] width 42 height 15
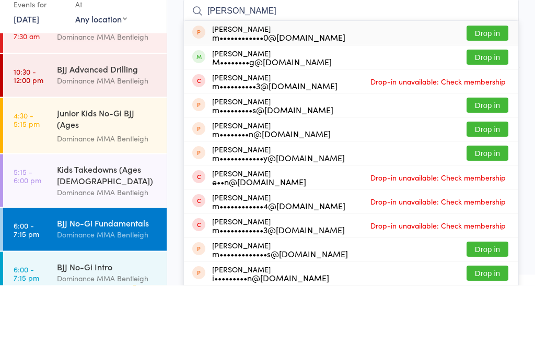
type input "Matt w"
click at [489, 112] on button "Drop in" at bounding box center [488, 119] width 42 height 15
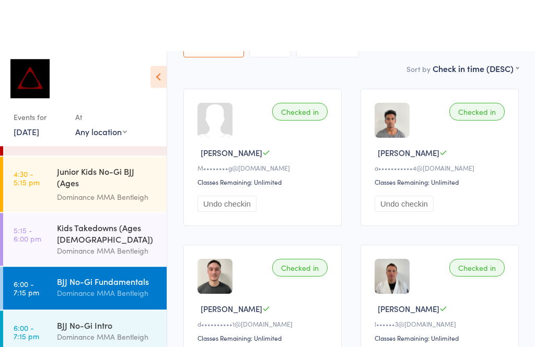
scroll to position [89, 0]
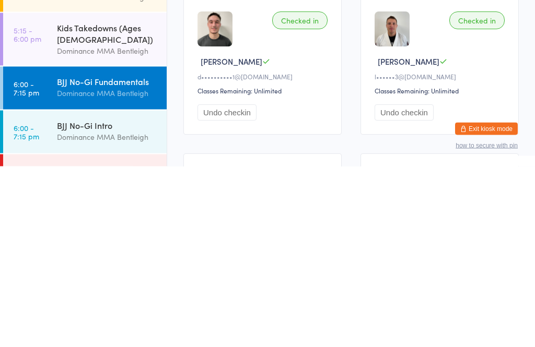
click at [131, 300] on div "BJJ No-Gi Intro" at bounding box center [107, 305] width 101 height 11
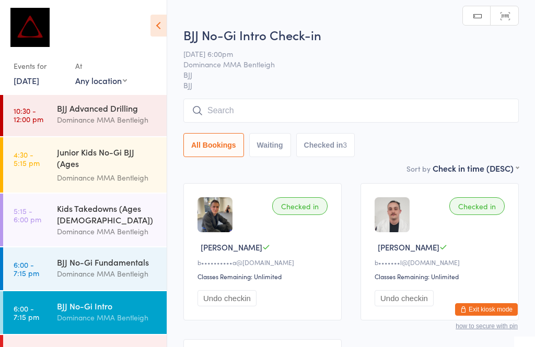
click at [333, 100] on input "search" at bounding box center [350, 111] width 335 height 24
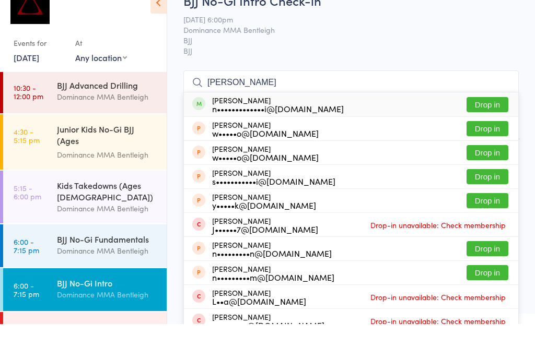
type input "Nathaniel"
click at [482, 120] on button "Drop in" at bounding box center [488, 127] width 42 height 15
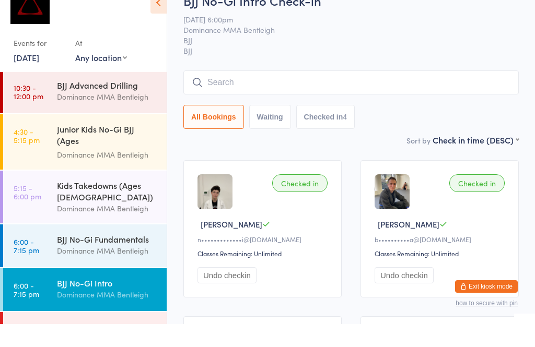
scroll to position [23, 0]
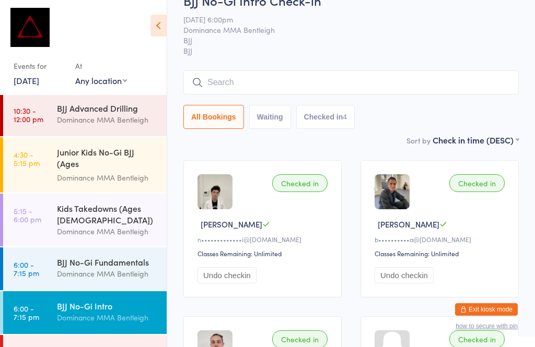
click at [403, 74] on input "search" at bounding box center [350, 83] width 335 height 24
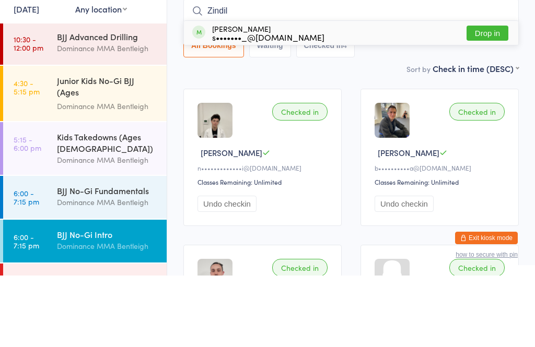
type input "Zindil"
click at [499, 97] on button "Drop in" at bounding box center [488, 104] width 42 height 15
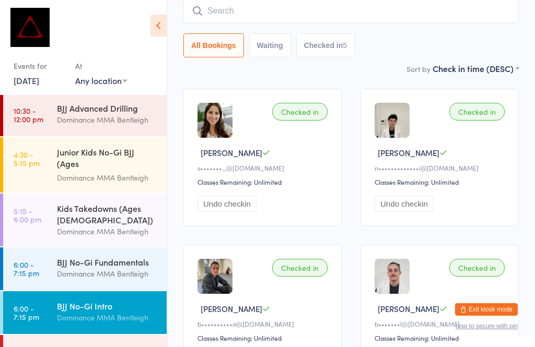
click at [242, 9] on input "search" at bounding box center [350, 11] width 335 height 24
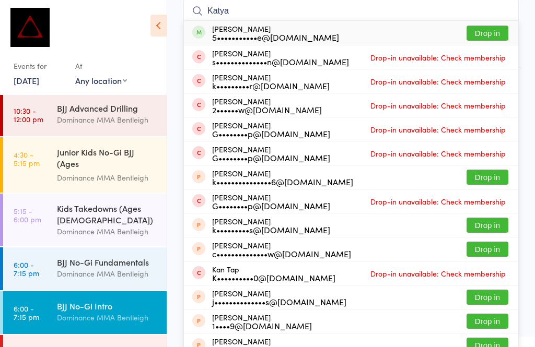
type input "Katya"
click at [291, 33] on div "5•••••••••••e@gmail.com" at bounding box center [275, 37] width 127 height 8
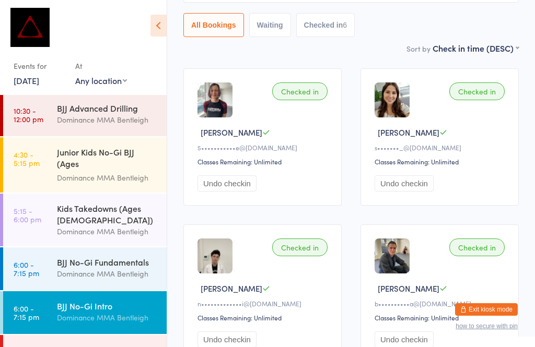
scroll to position [116, 0]
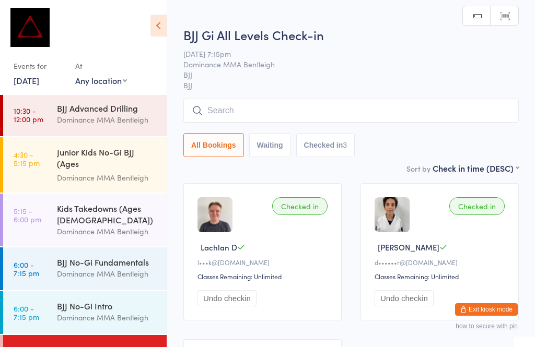
click at [428, 109] on input "search" at bounding box center [350, 111] width 335 height 24
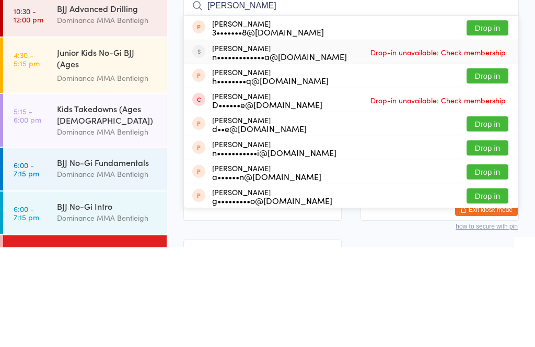
type input "Nadia"
click at [300, 152] on div "n•••••••••••••a@gmail.com" at bounding box center [279, 156] width 135 height 8
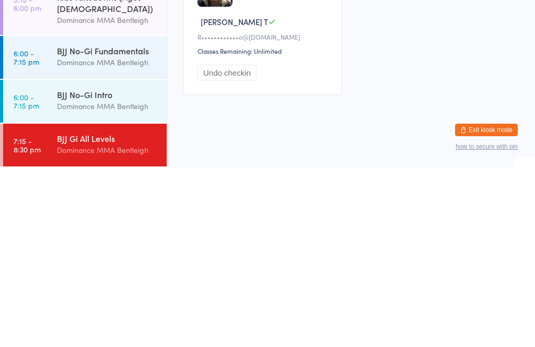
scroll to position [123, 0]
click at [120, 312] on div "BJJ Gi All Levels" at bounding box center [107, 317] width 101 height 11
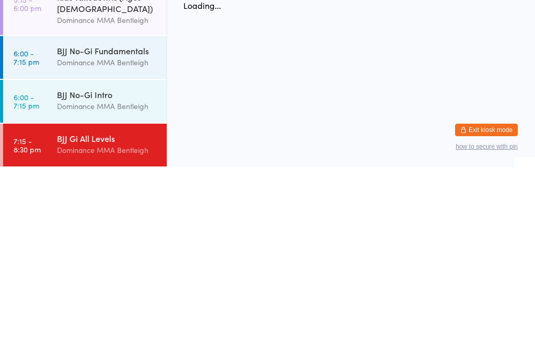
scroll to position [0, 0]
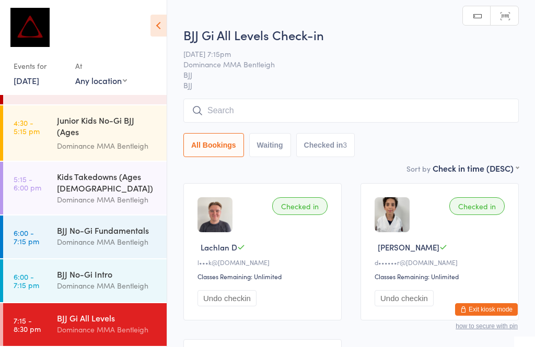
click at [274, 101] on input "search" at bounding box center [350, 111] width 335 height 24
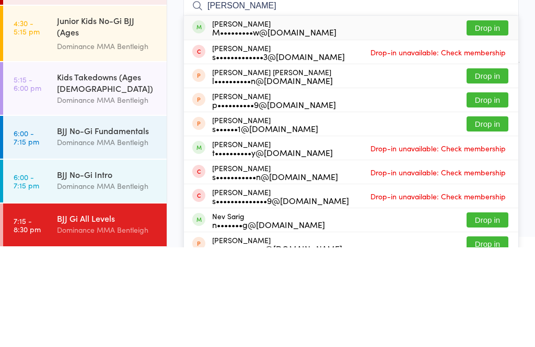
type input "Sara"
click at [489, 120] on button "Drop in" at bounding box center [488, 127] width 42 height 15
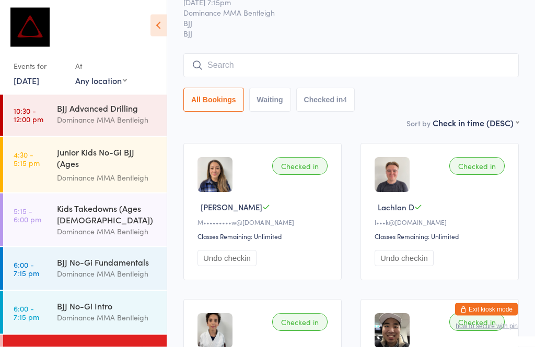
scroll to position [34, 0]
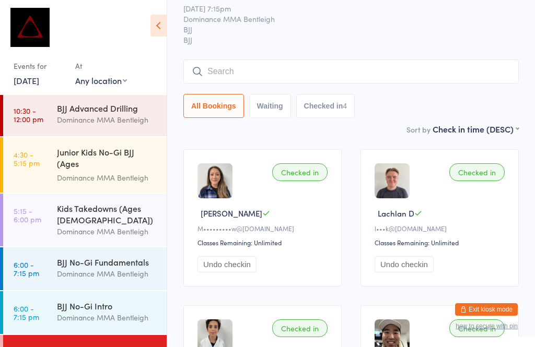
click at [350, 75] on input "search" at bounding box center [350, 72] width 335 height 24
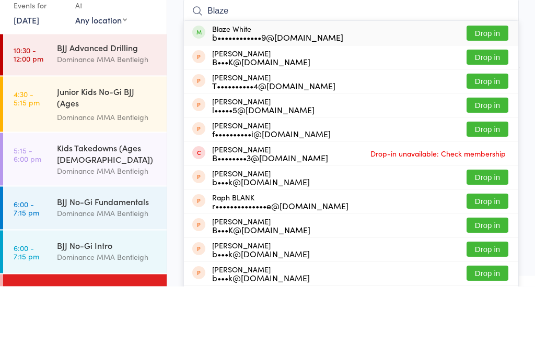
type input "Blaze"
click at [496, 87] on button "Drop in" at bounding box center [488, 94] width 42 height 15
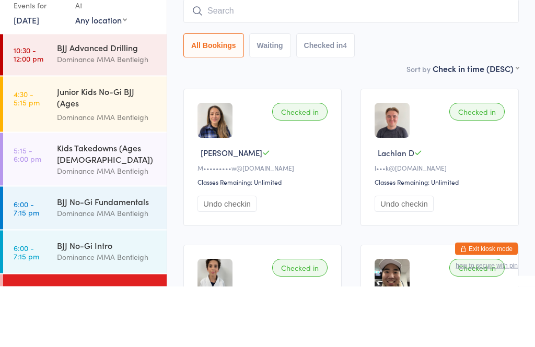
scroll to position [95, 0]
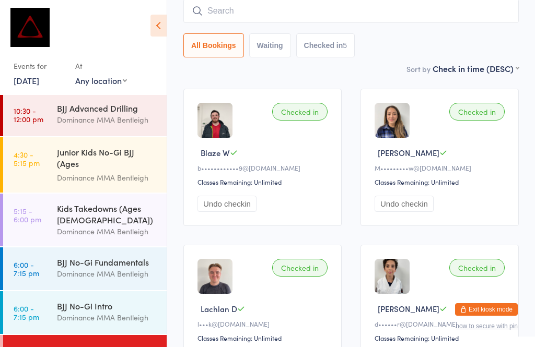
click at [281, 14] on input "search" at bounding box center [350, 11] width 335 height 24
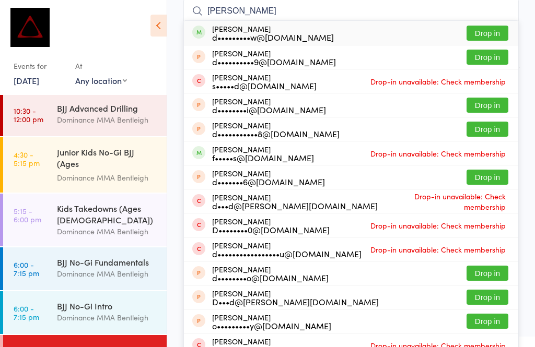
type input "David tan"
click at [486, 31] on button "Drop in" at bounding box center [488, 33] width 42 height 15
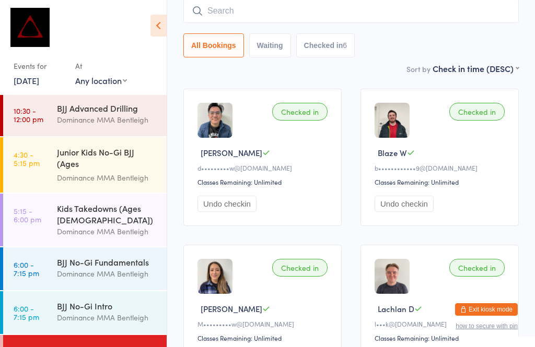
click at [222, 11] on input "search" at bounding box center [350, 11] width 335 height 24
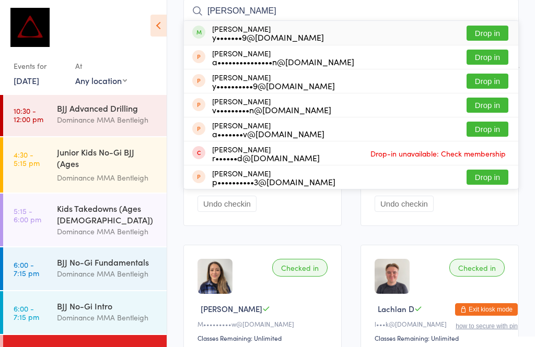
type input "Yen"
click at [479, 30] on button "Drop in" at bounding box center [488, 33] width 42 height 15
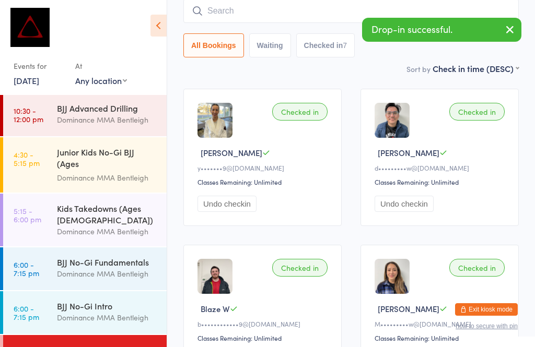
click at [235, 20] on input "search" at bounding box center [350, 11] width 335 height 24
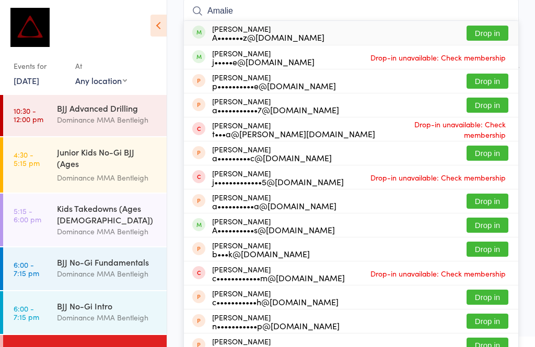
type input "Amalie"
click at [480, 24] on div "Amalie Mendonez A•••••••z@hotmail.com Drop in" at bounding box center [351, 33] width 334 height 24
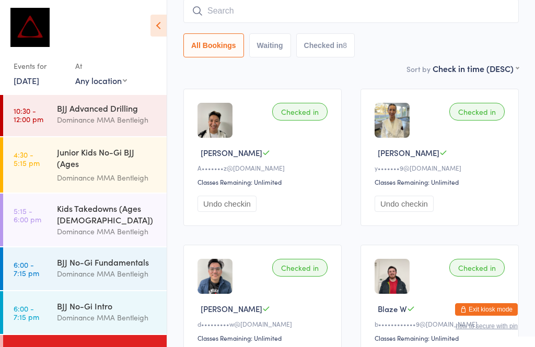
click at [96, 347] on div "BJJ Gi All Levels" at bounding box center [107, 349] width 101 height 11
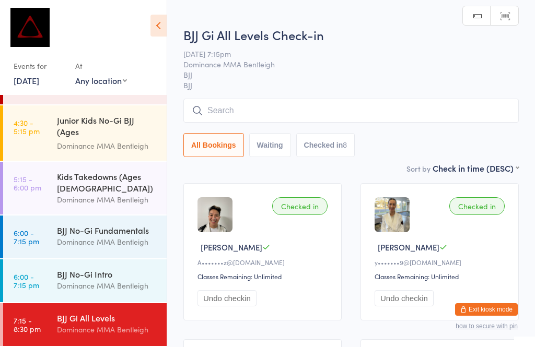
scroll to position [123, 0]
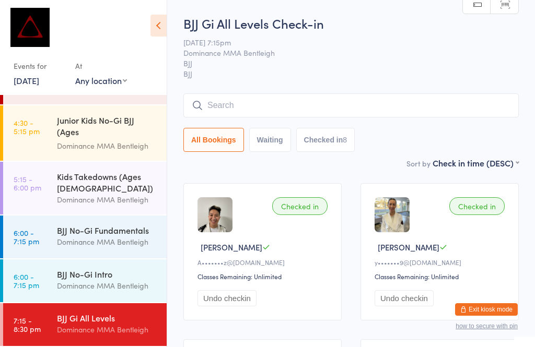
click at [90, 324] on div "BJJ Gi All Levels" at bounding box center [107, 317] width 101 height 11
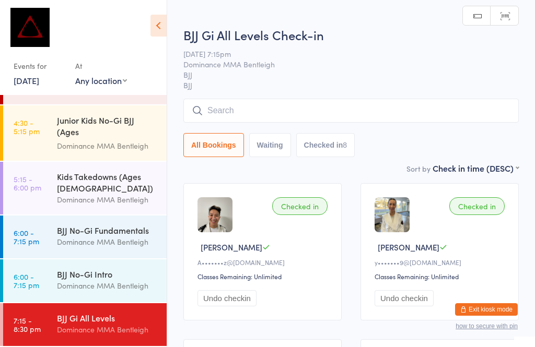
click at [313, 103] on input "search" at bounding box center [350, 111] width 335 height 24
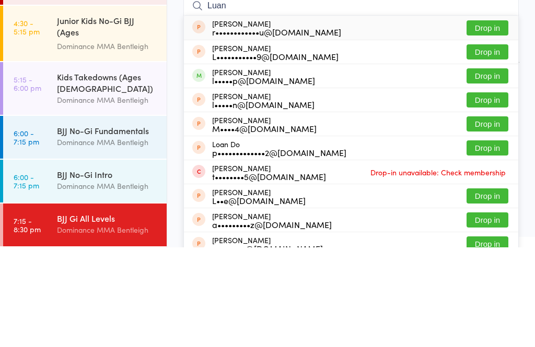
type input "Luan"
click at [488, 168] on button "Drop in" at bounding box center [488, 175] width 42 height 15
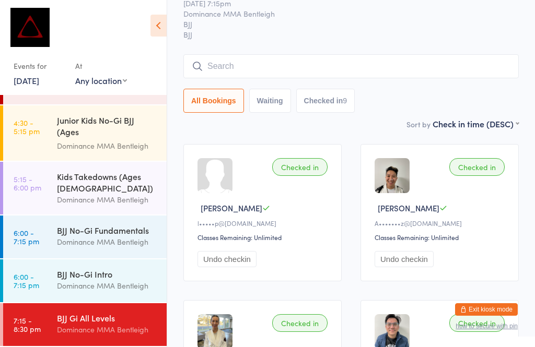
scroll to position [32, 0]
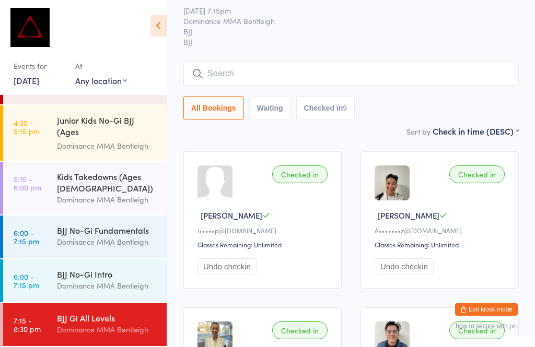
click at [261, 75] on input "search" at bounding box center [350, 74] width 335 height 24
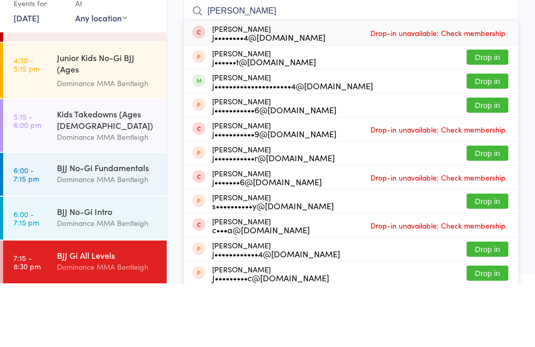
type input "Joel"
click at [477, 136] on button "Drop in" at bounding box center [488, 143] width 42 height 15
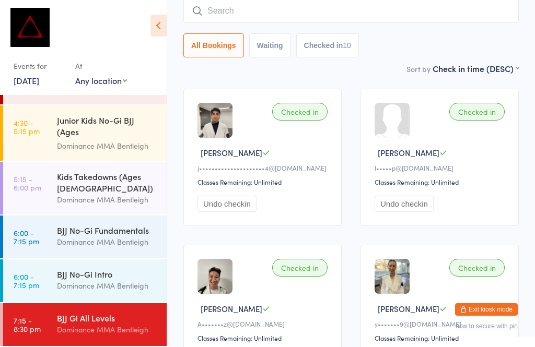
click at [355, 15] on input "search" at bounding box center [350, 11] width 335 height 24
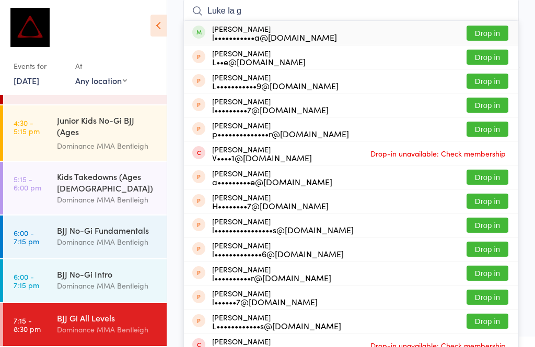
type input "Luke la g"
click at [493, 39] on button "Drop in" at bounding box center [488, 33] width 42 height 15
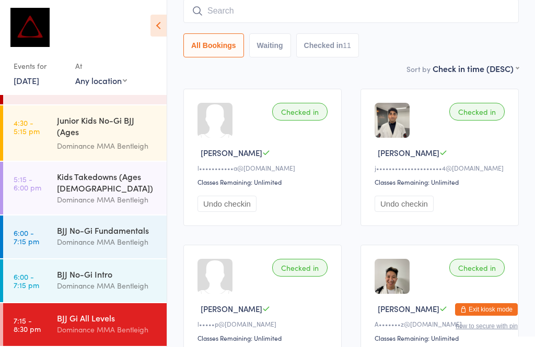
click at [217, 12] on input "search" at bounding box center [350, 11] width 335 height 24
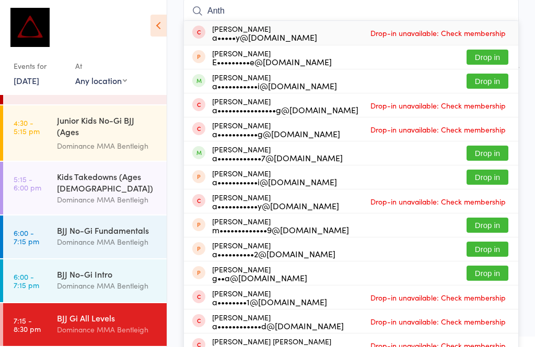
type input "Anth"
click at [485, 83] on button "Drop in" at bounding box center [488, 81] width 42 height 15
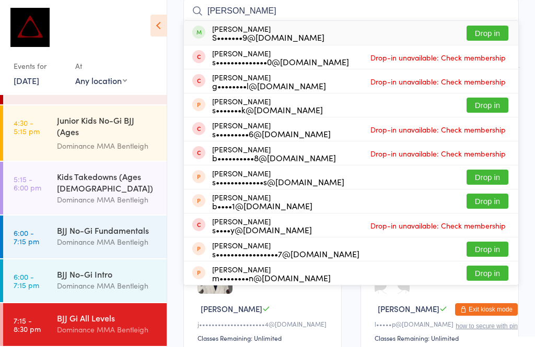
type input "scott munda"
click at [483, 36] on button "Drop in" at bounding box center [488, 33] width 42 height 15
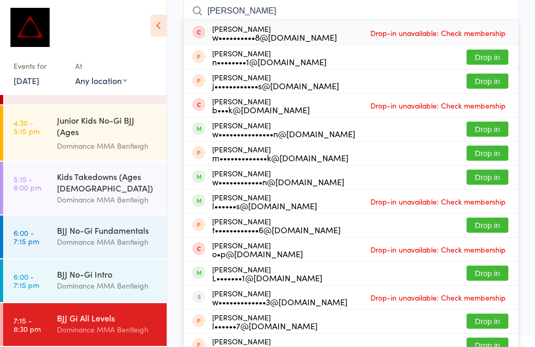
scroll to position [89, 0]
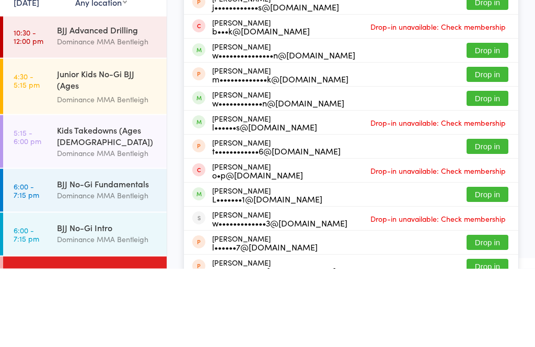
type input "william"
click at [491, 122] on button "Drop in" at bounding box center [488, 129] width 42 height 15
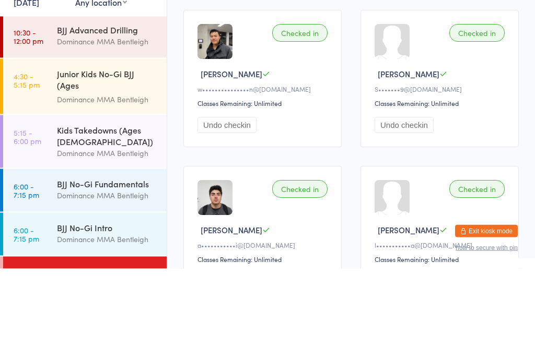
scroll to position [23, 0]
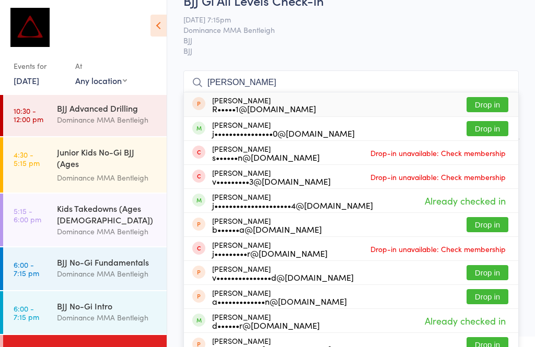
type input "johnny"
click at [485, 128] on button "Drop in" at bounding box center [488, 128] width 42 height 15
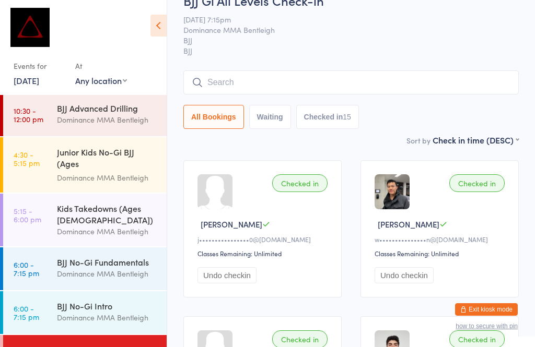
click at [307, 89] on input "search" at bounding box center [350, 83] width 335 height 24
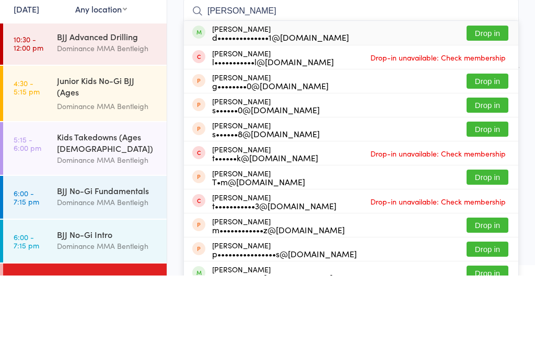
type input "Tomlin"
click at [490, 97] on button "Drop in" at bounding box center [488, 104] width 42 height 15
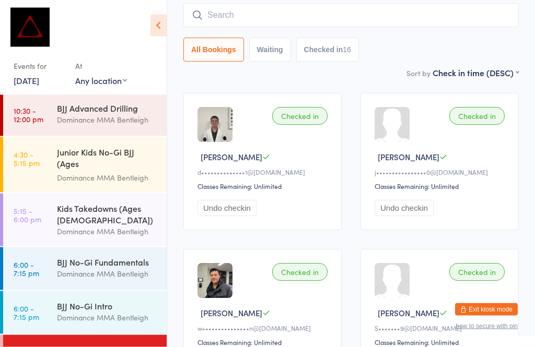
scroll to position [68, 0]
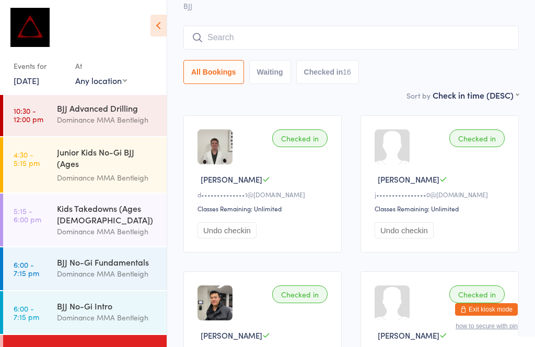
click at [284, 28] on input "search" at bounding box center [350, 38] width 335 height 24
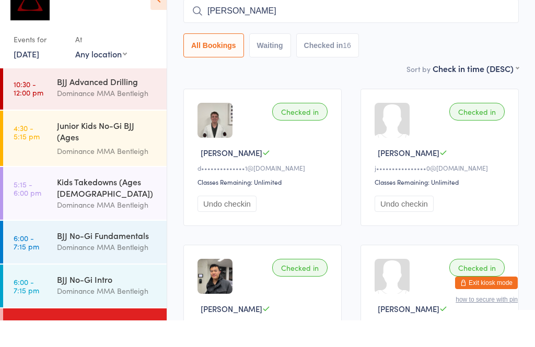
scroll to position [95, 0]
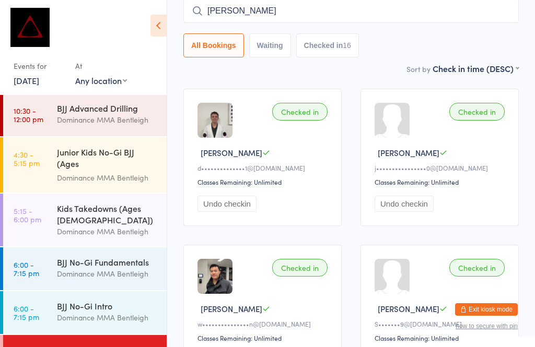
click at [326, 14] on input "Andrew" at bounding box center [350, 11] width 335 height 24
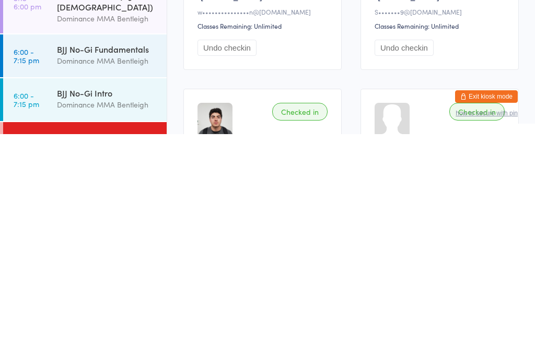
scroll to position [0, 0]
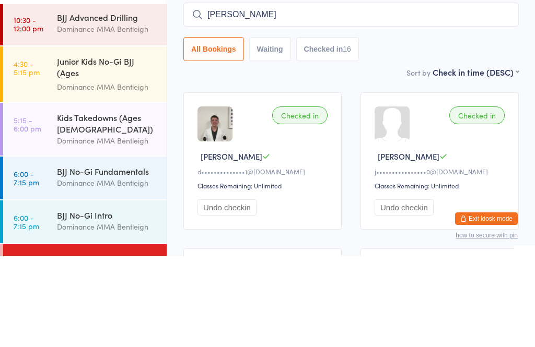
click at [344, 94] on input "Andrew" at bounding box center [350, 106] width 335 height 24
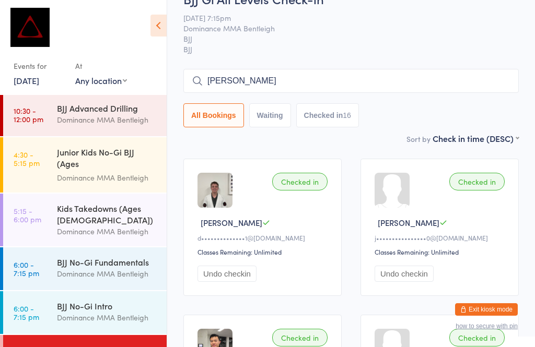
scroll to position [30, 0]
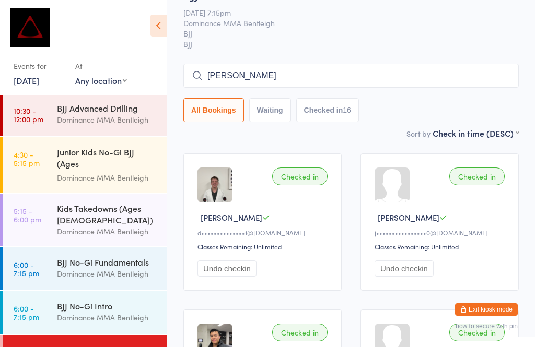
click at [316, 85] on input "Andrew" at bounding box center [350, 76] width 335 height 24
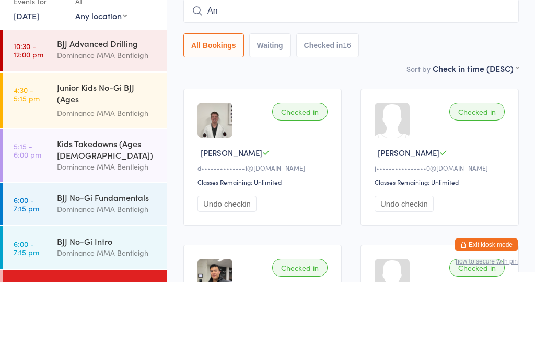
type input "A"
type input "Andrew"
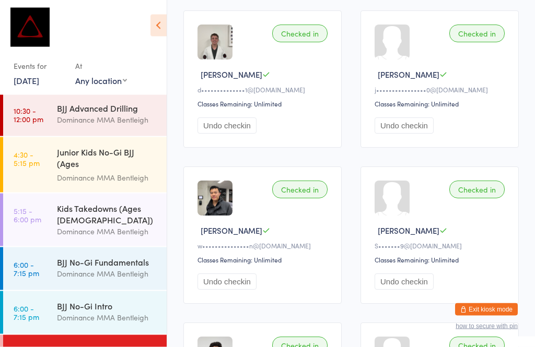
scroll to position [173, 0]
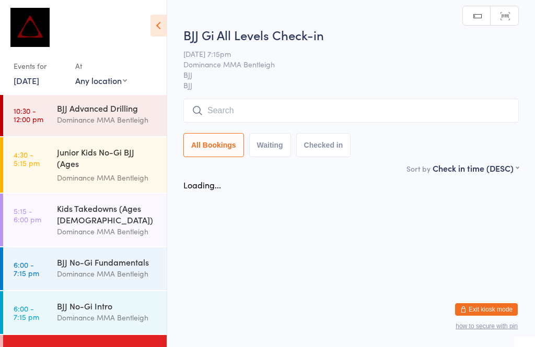
scroll to position [0, 0]
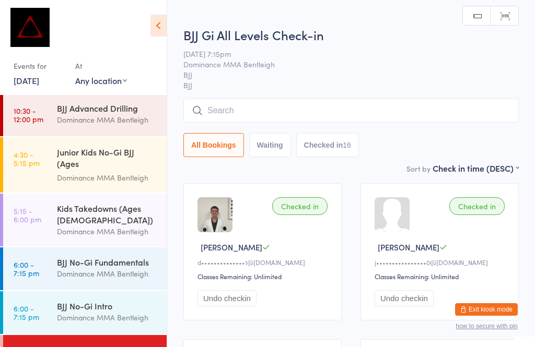
click at [283, 103] on input "search" at bounding box center [350, 111] width 335 height 24
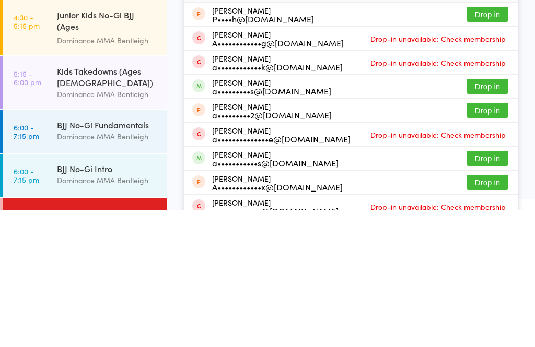
type input "Andrew"
click at [492, 216] on button "Drop in" at bounding box center [488, 223] width 42 height 15
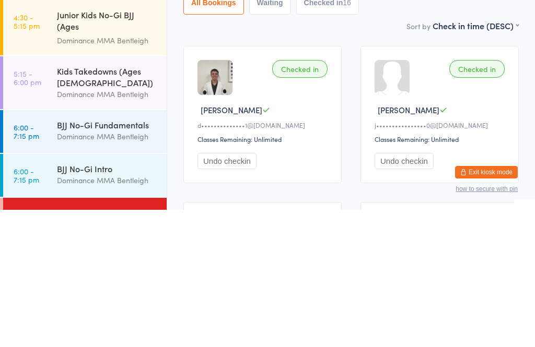
scroll to position [137, 0]
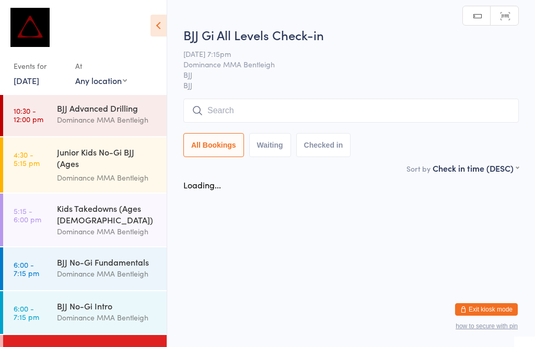
scroll to position [0, 0]
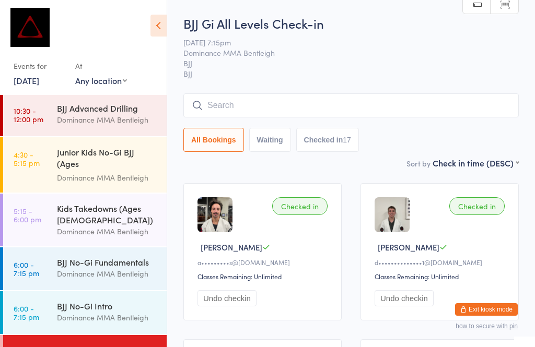
click at [413, 105] on input "search" at bounding box center [350, 106] width 335 height 24
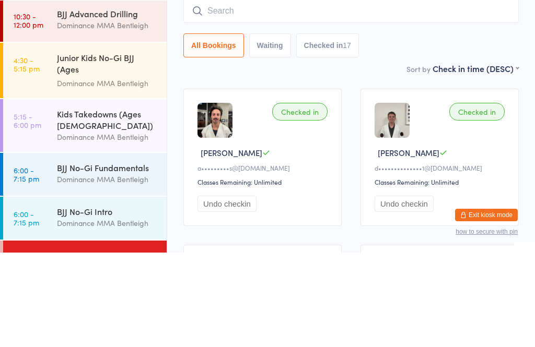
type input "O"
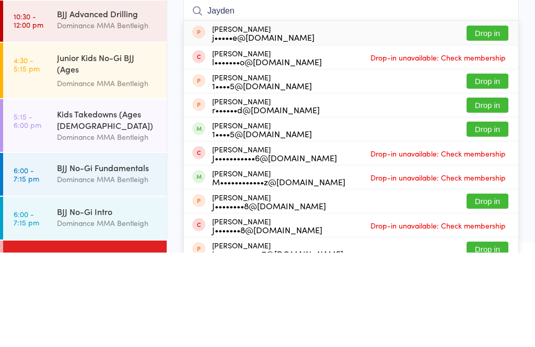
type input "Jayden"
click at [498, 168] on button "Drop in" at bounding box center [488, 175] width 42 height 15
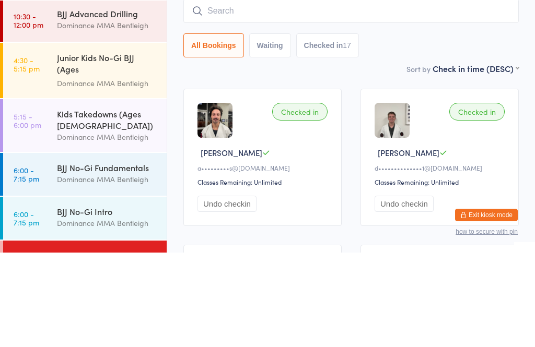
scroll to position [95, 0]
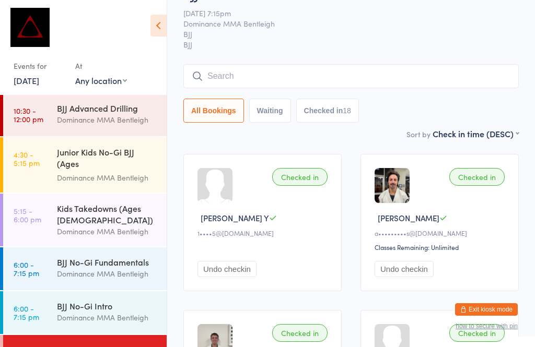
click at [230, 77] on input "search" at bounding box center [350, 76] width 335 height 24
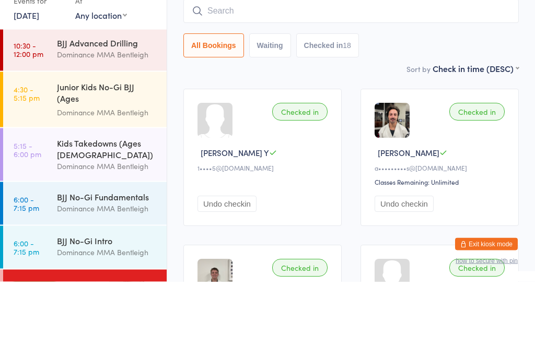
type input "R"
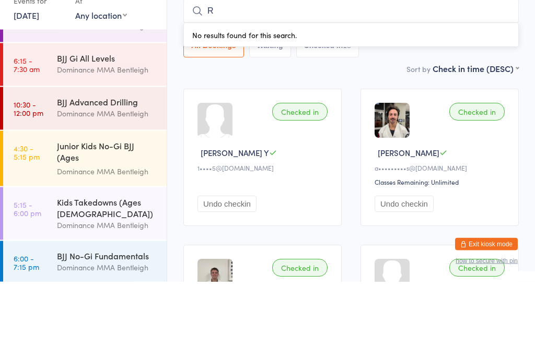
scroll to position [29, 0]
click at [64, 130] on div "Dominance MMA Bentleigh" at bounding box center [107, 136] width 101 height 12
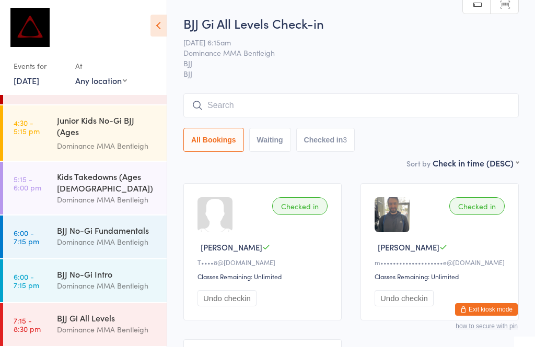
scroll to position [132, 0]
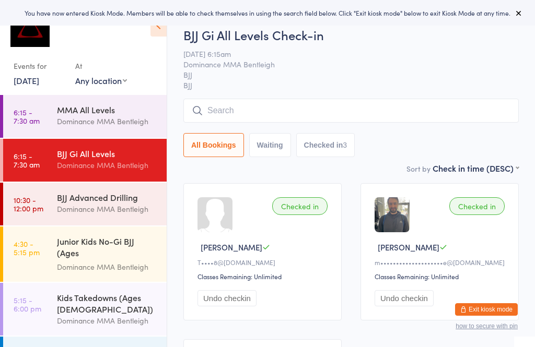
click at [47, 201] on link "10:30 - 12:00 pm BJJ Advanced Drilling Dominance MMA Bentleigh" at bounding box center [85, 204] width 164 height 43
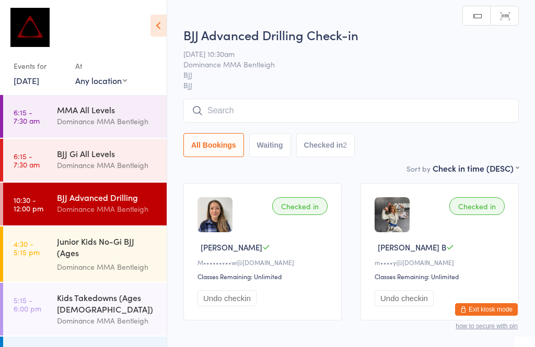
click at [85, 163] on div "Dominance MMA Bentleigh" at bounding box center [107, 165] width 101 height 12
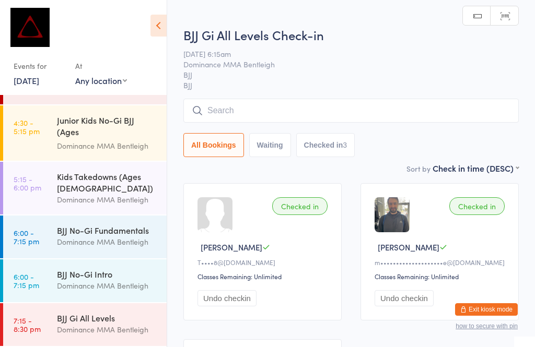
scroll to position [123, 0]
click at [71, 283] on div "Dominance MMA Bentleigh" at bounding box center [107, 286] width 101 height 12
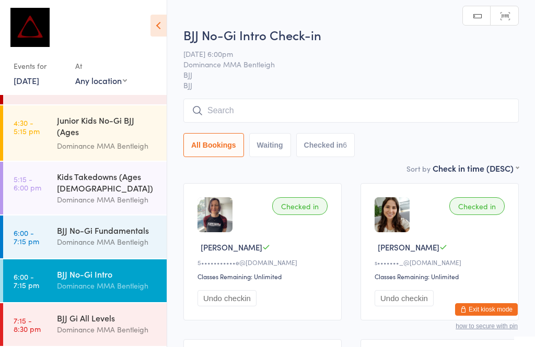
click at [57, 324] on div "BJJ Gi All Levels" at bounding box center [107, 317] width 101 height 11
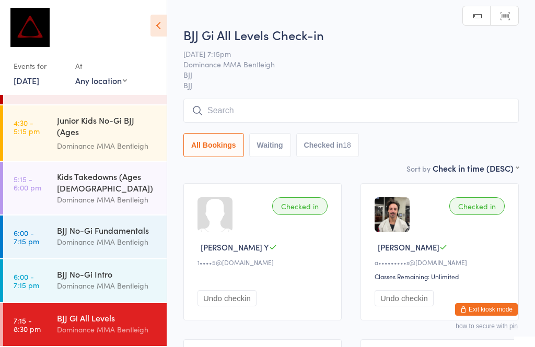
click at [227, 108] on input "search" at bounding box center [350, 111] width 335 height 24
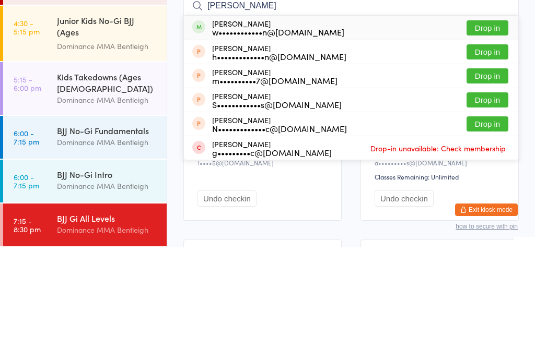
type input "Ramano"
click at [486, 120] on button "Drop in" at bounding box center [488, 127] width 42 height 15
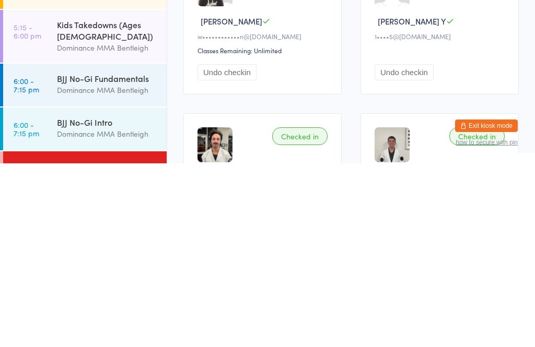
scroll to position [43, 0]
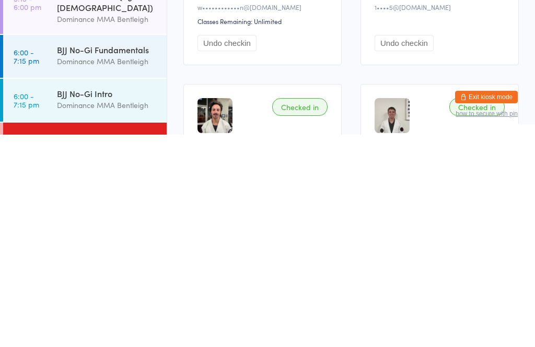
type input "f"
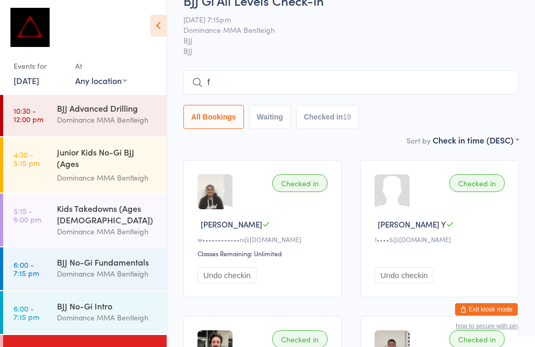
click at [127, 288] on div "BJJ No-Gi Fundamentals Dominance MMA Bentleigh" at bounding box center [112, 268] width 110 height 41
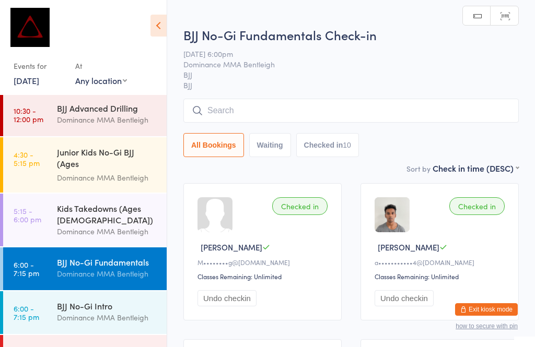
click at [241, 113] on input "search" at bounding box center [350, 111] width 335 height 24
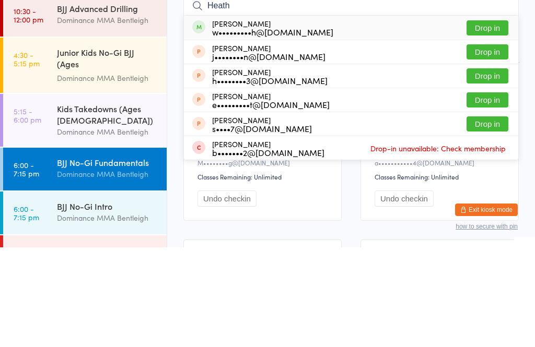
type input "Heath"
click at [484, 120] on button "Drop in" at bounding box center [488, 127] width 42 height 15
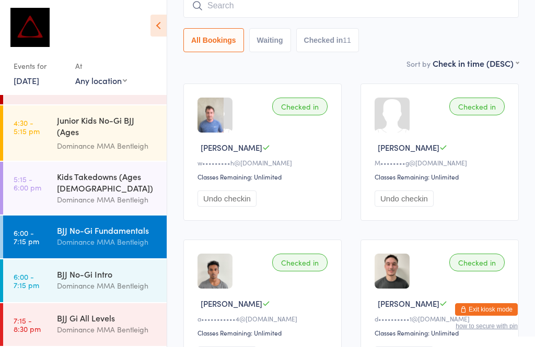
scroll to position [123, 0]
click at [101, 328] on div "Dominance MMA Bentleigh" at bounding box center [107, 330] width 101 height 12
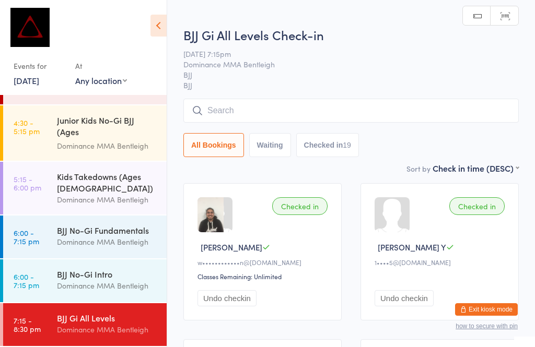
click at [281, 117] on input "search" at bounding box center [350, 111] width 335 height 24
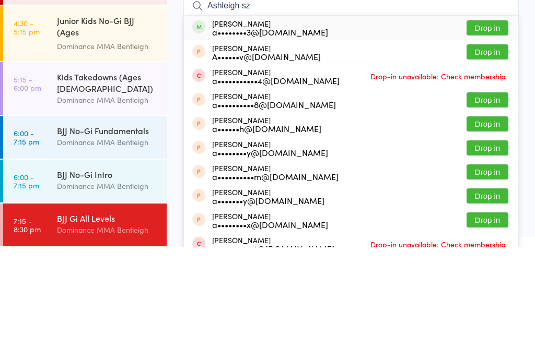
type input "Ashleigh sz"
click at [486, 120] on button "Drop in" at bounding box center [488, 127] width 42 height 15
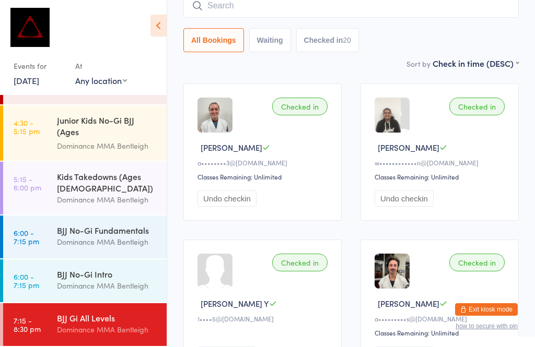
click at [304, 12] on input "search" at bounding box center [350, 6] width 335 height 24
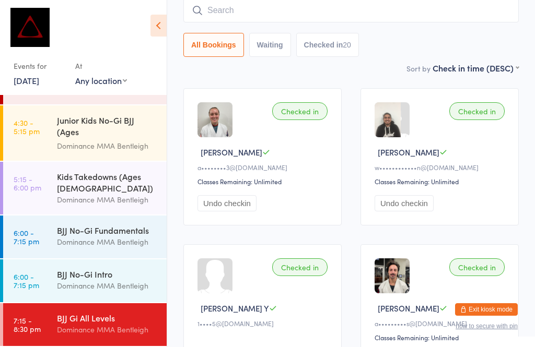
scroll to position [95, 0]
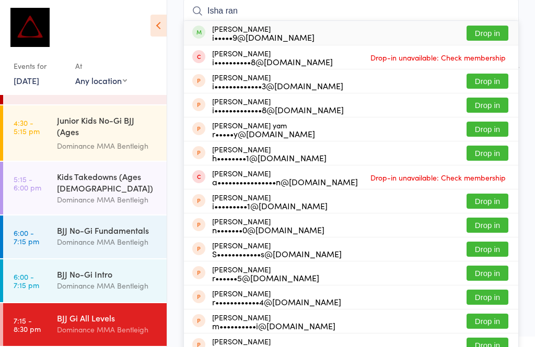
type input "Isha ran"
click at [487, 35] on button "Drop in" at bounding box center [488, 33] width 42 height 15
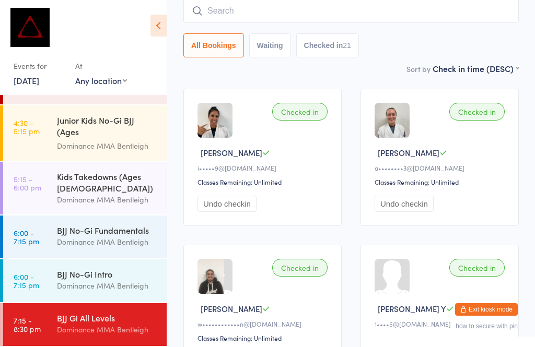
click at [214, 11] on input "search" at bounding box center [350, 11] width 335 height 24
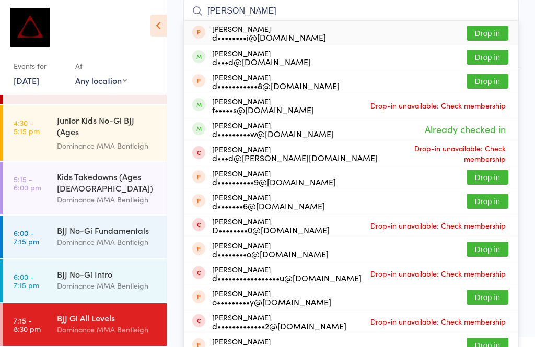
type input "David li"
click at [487, 57] on button "Drop in" at bounding box center [488, 57] width 42 height 15
